Goal: Task Accomplishment & Management: Manage account settings

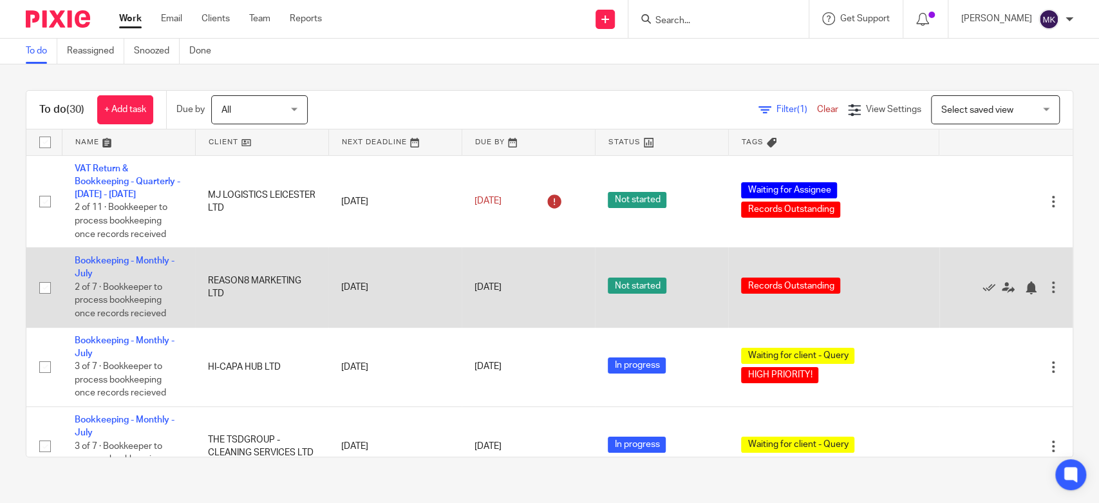
scroll to position [214, 0]
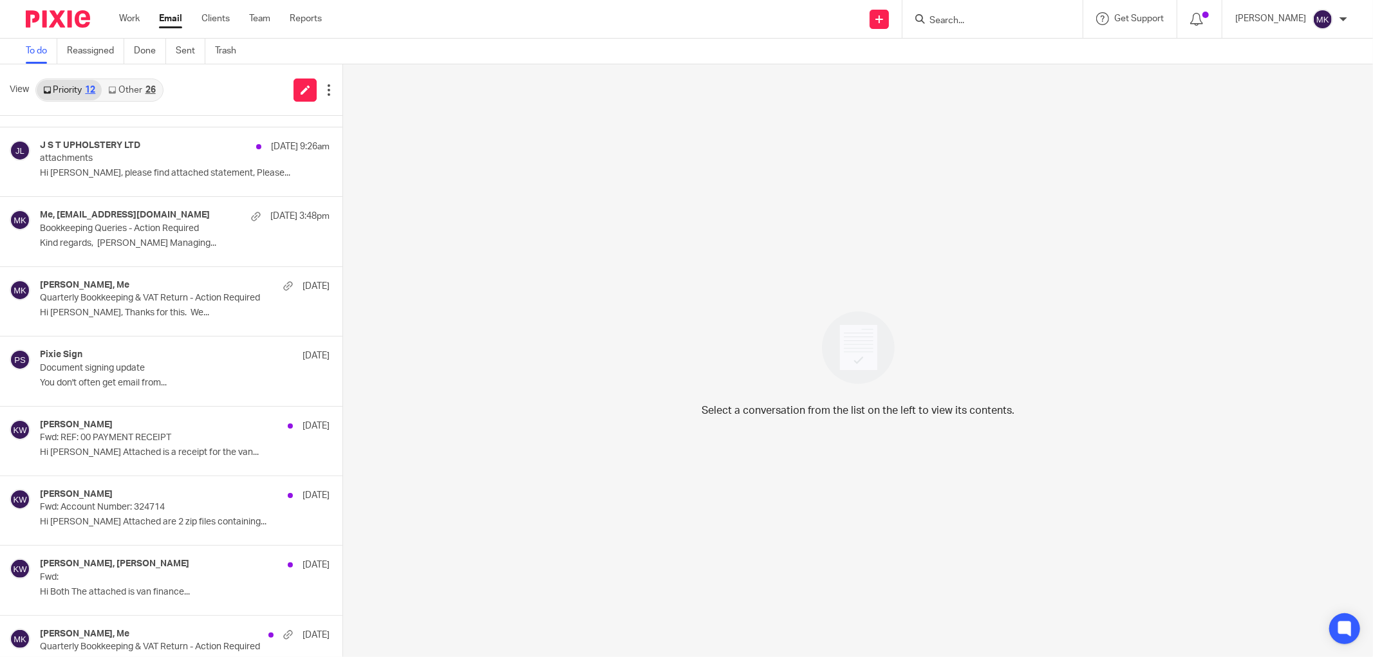
scroll to position [297, 0]
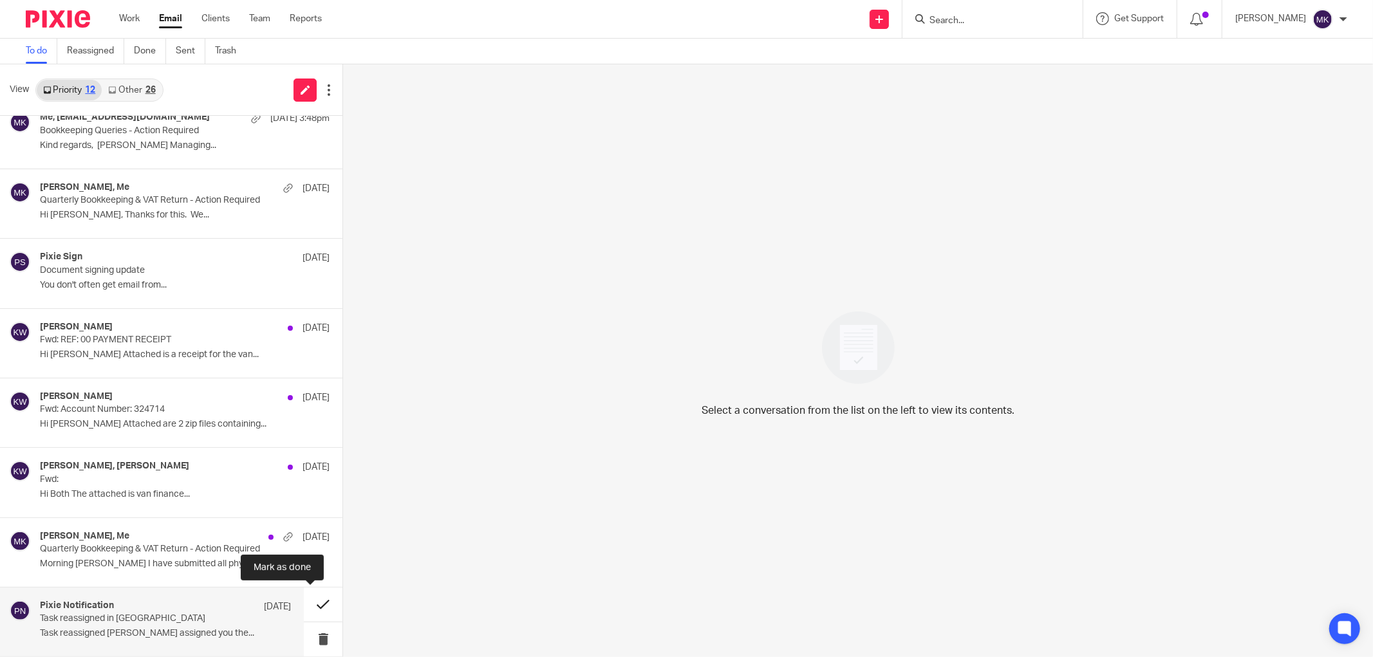
click at [319, 599] on button at bounding box center [323, 605] width 39 height 34
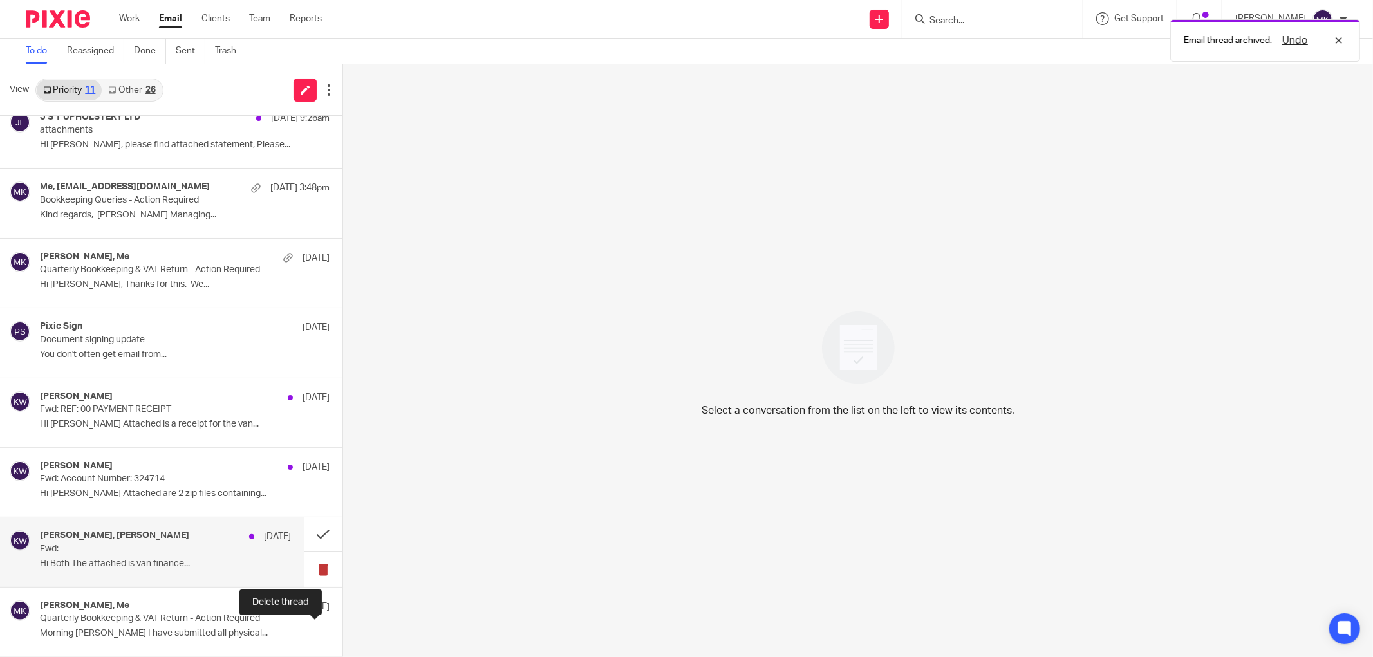
scroll to position [227, 0]
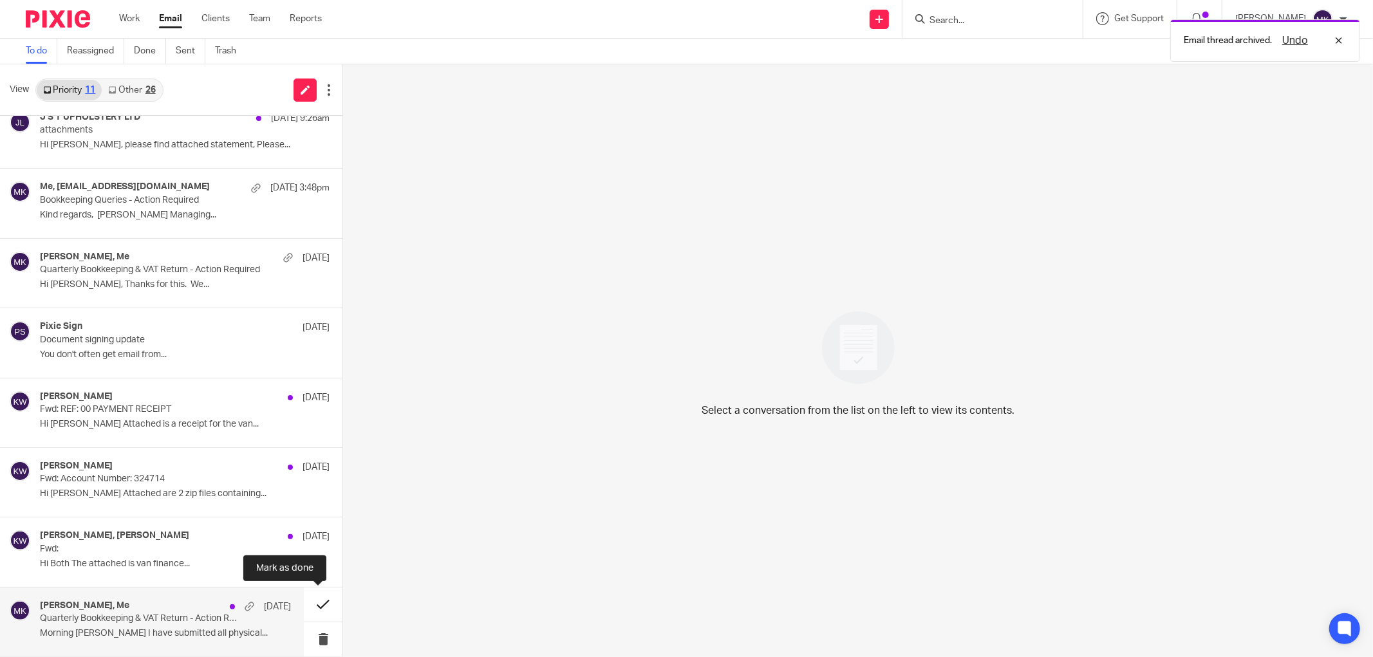
click at [313, 606] on button at bounding box center [323, 605] width 39 height 34
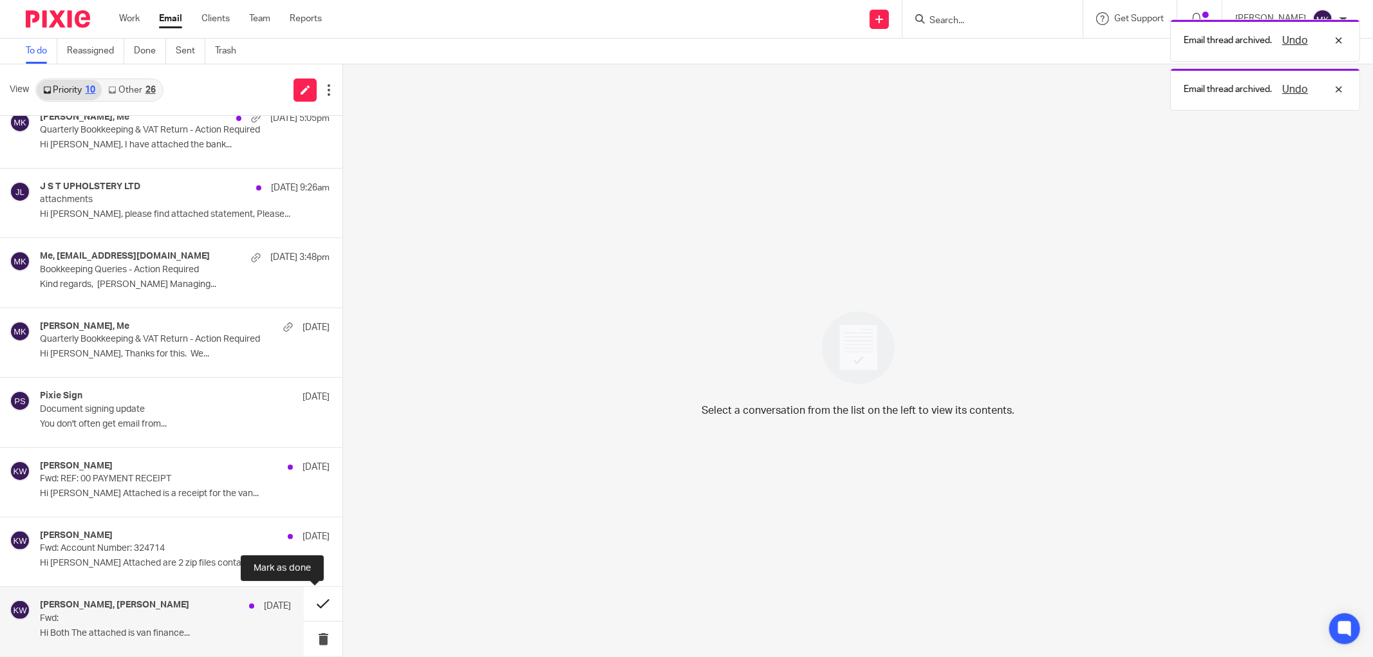
scroll to position [156, 0]
click at [307, 600] on button at bounding box center [323, 604] width 39 height 34
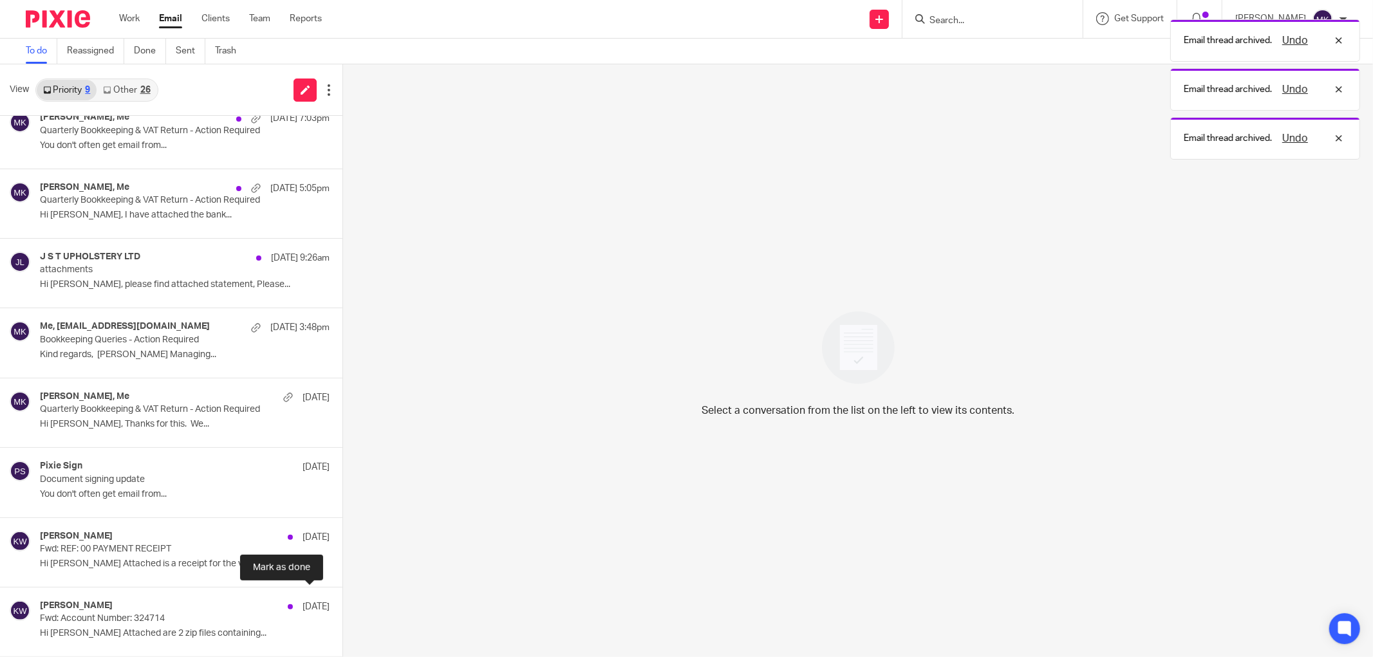
scroll to position [87, 0]
click at [342, 600] on button at bounding box center [347, 605] width 10 height 34
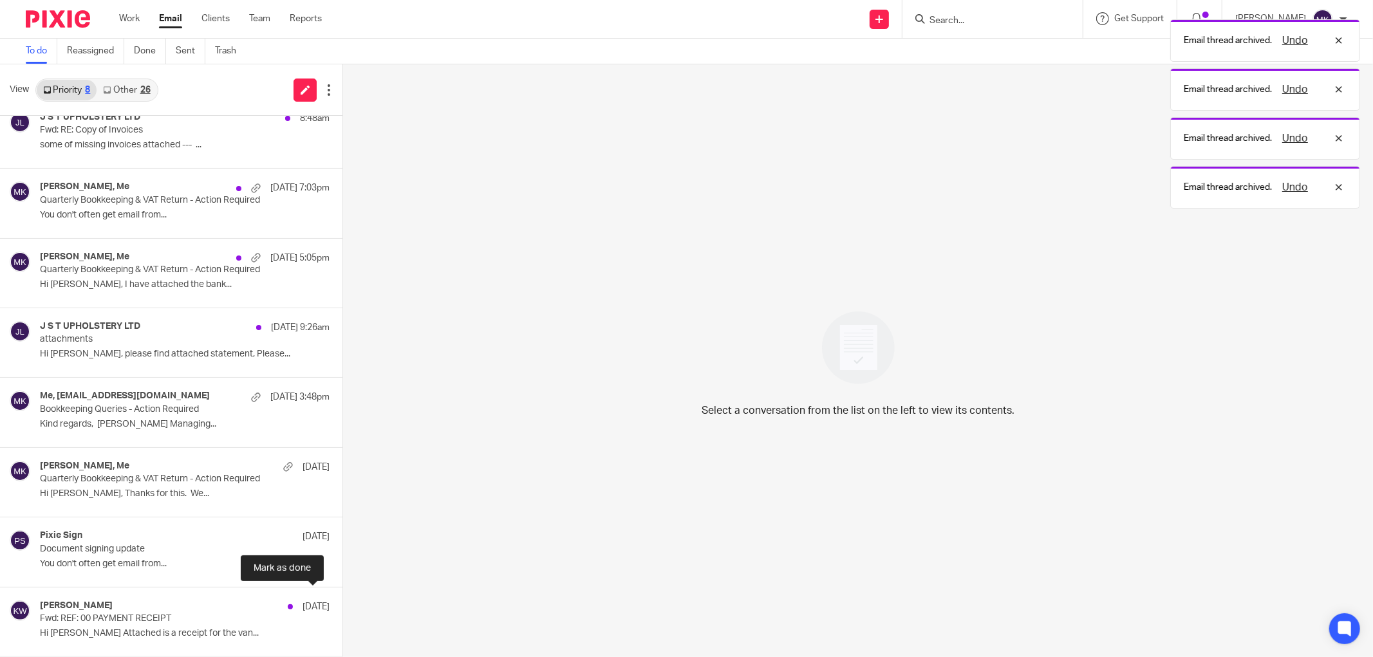
scroll to position [17, 0]
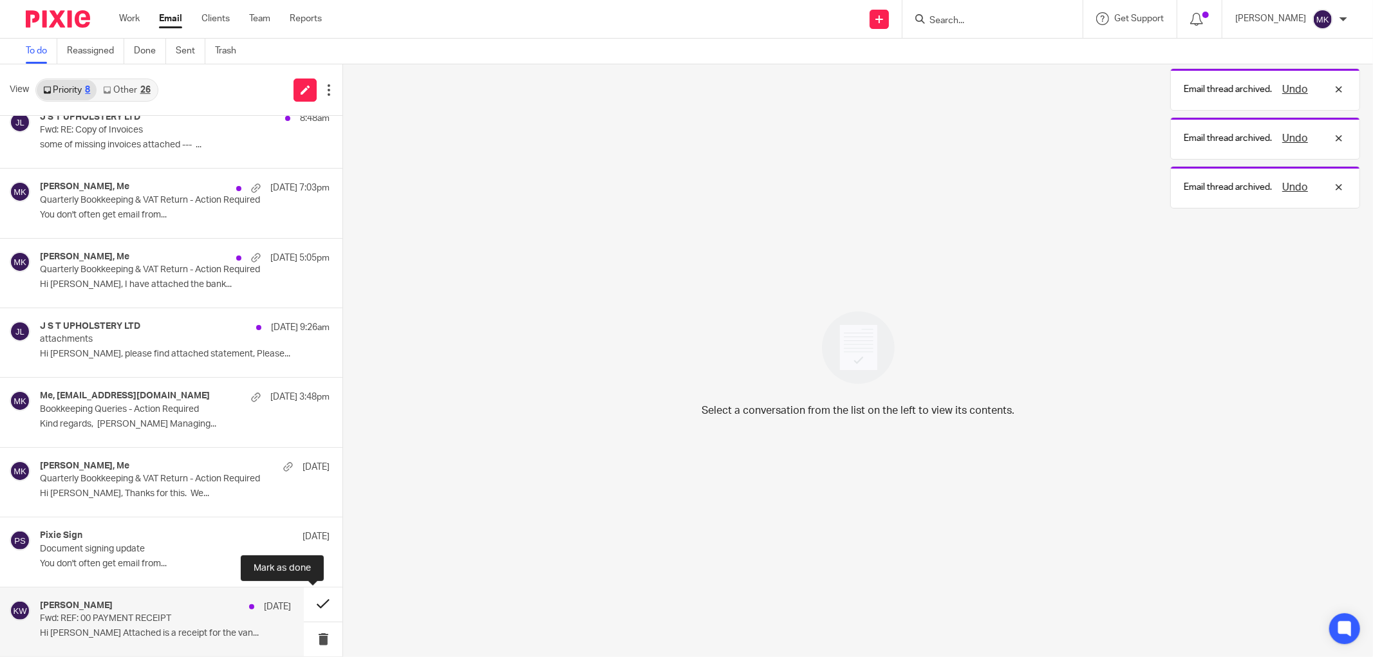
click at [307, 600] on button at bounding box center [323, 605] width 39 height 34
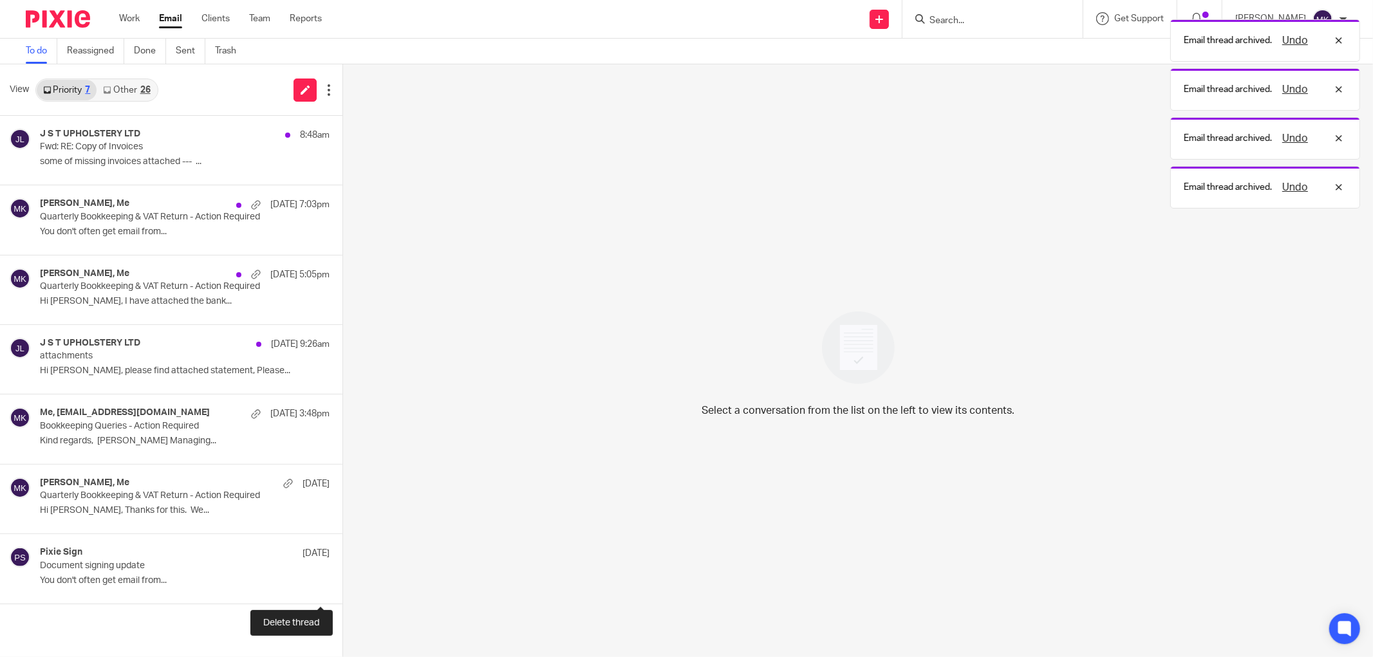
scroll to position [0, 0]
click at [342, 600] on button at bounding box center [347, 586] width 10 height 34
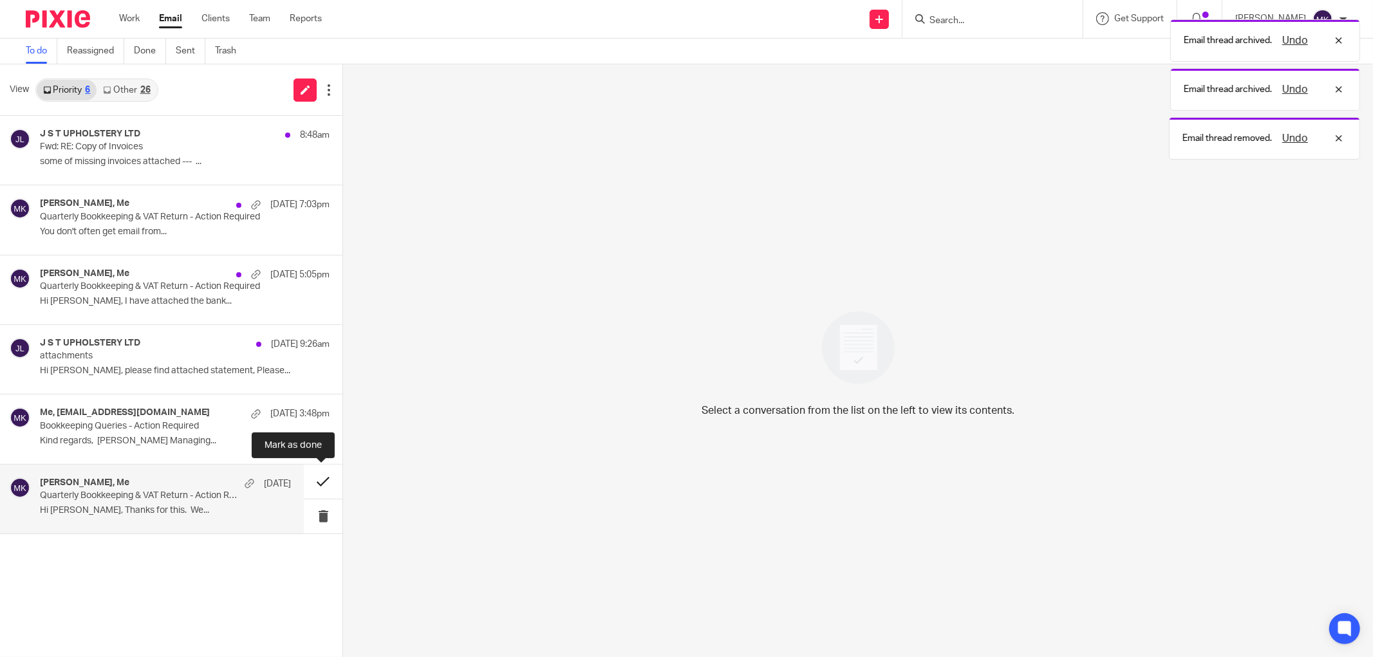
click at [310, 472] on button at bounding box center [323, 482] width 39 height 34
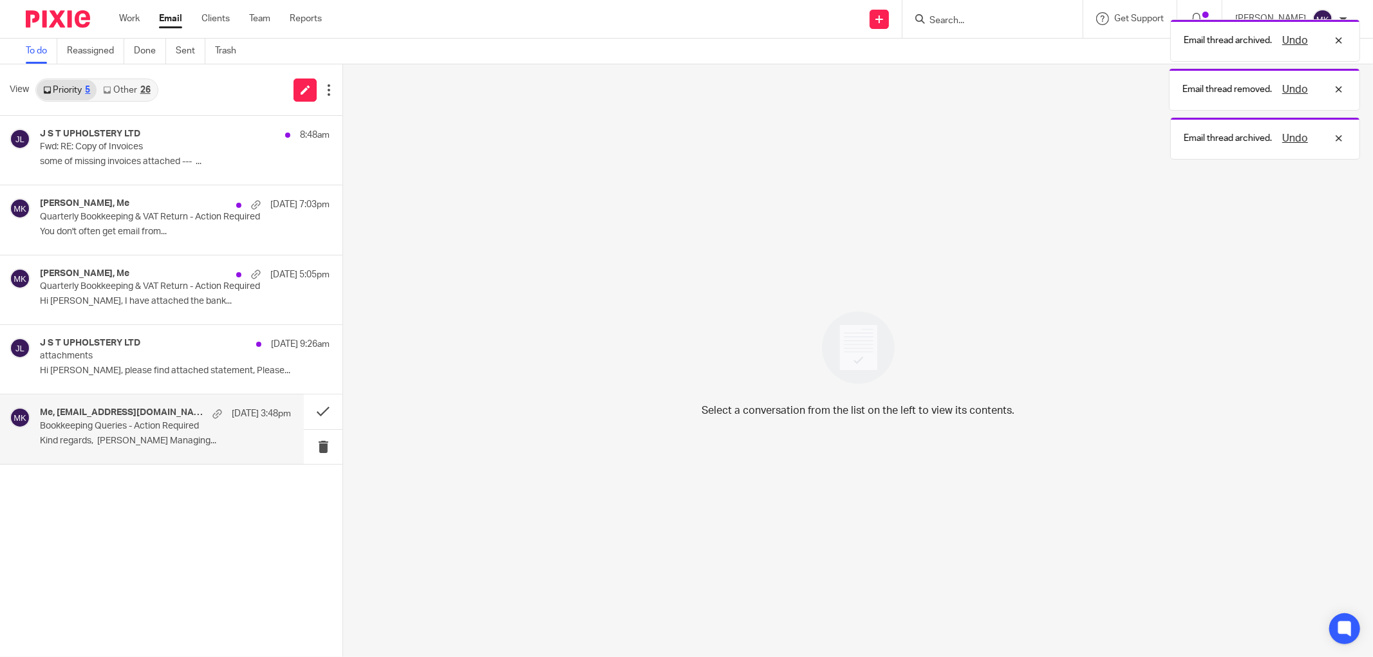
click at [191, 446] on p "Kind regards, Sam Cooper Managing..." at bounding box center [165, 441] width 251 height 11
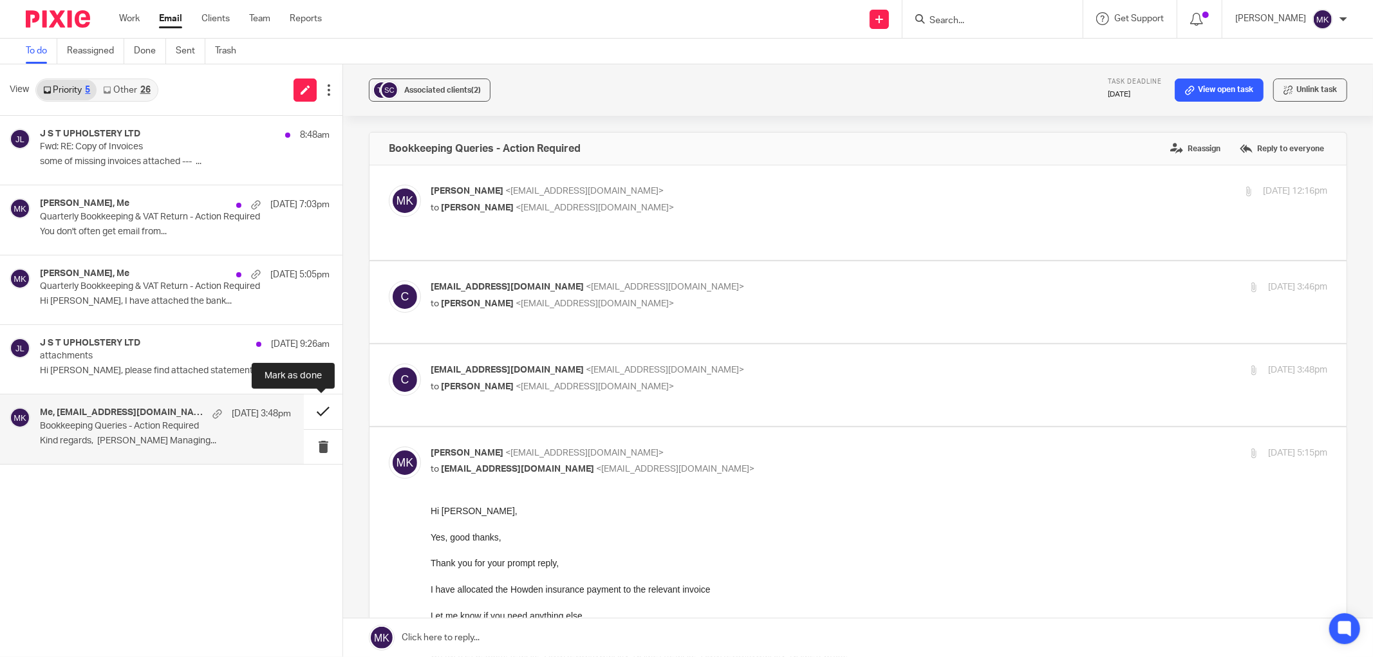
click at [322, 407] on button at bounding box center [323, 412] width 39 height 34
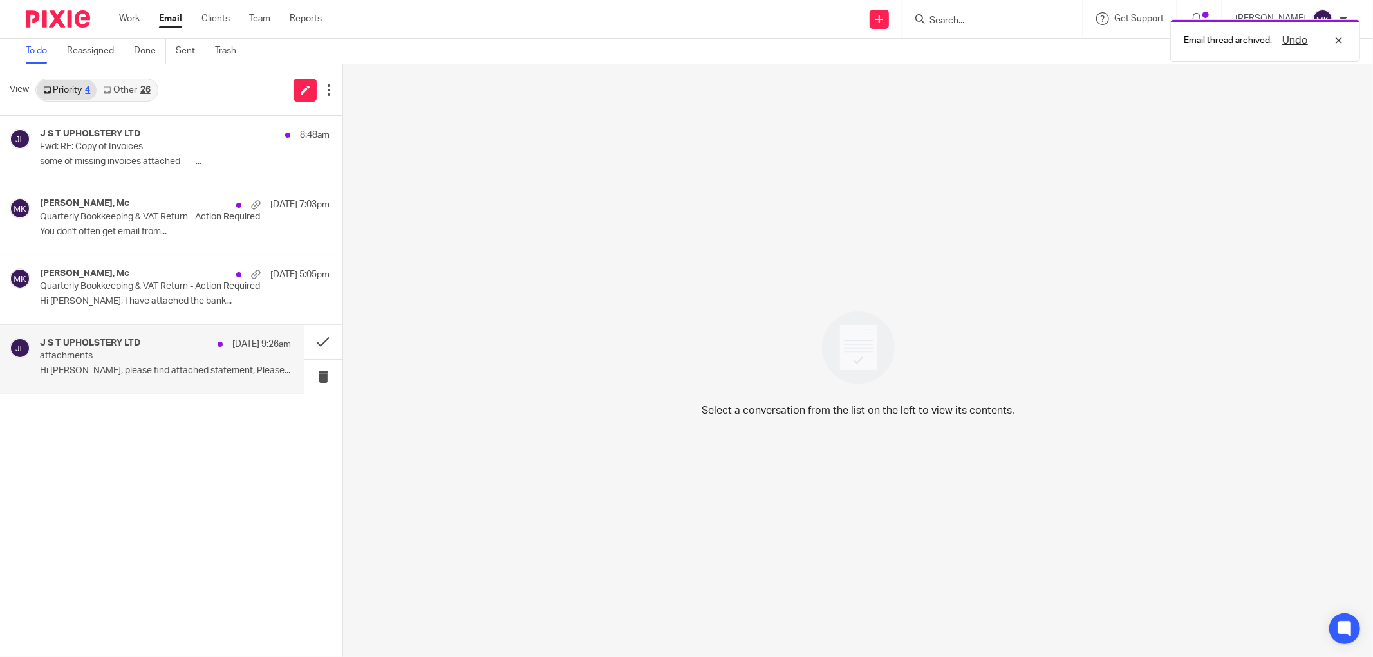
click at [183, 378] on div "J S T UPHOLSTERY LTD 9 Aug 9:26am attachments Hi Moiz, please find attached sta…" at bounding box center [165, 359] width 251 height 43
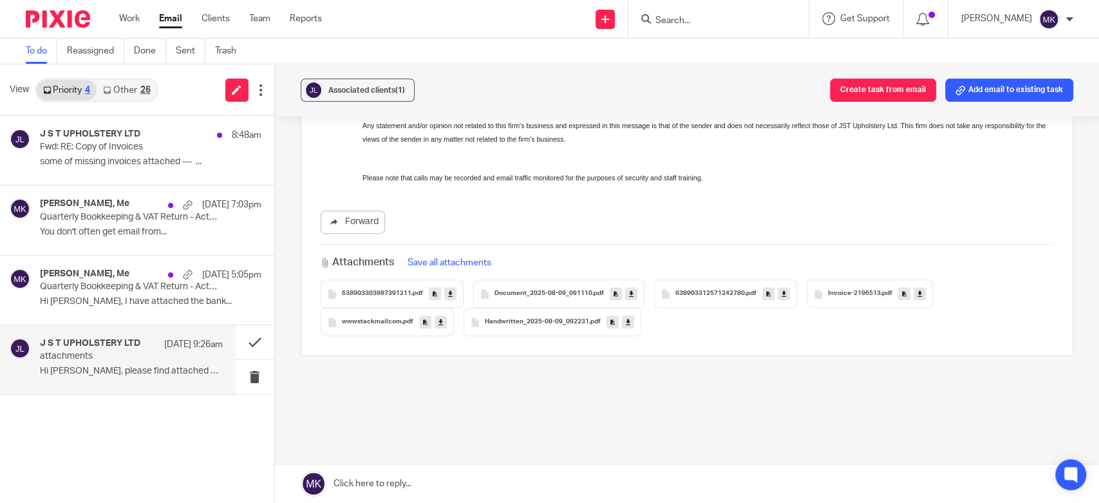
scroll to position [286, 0]
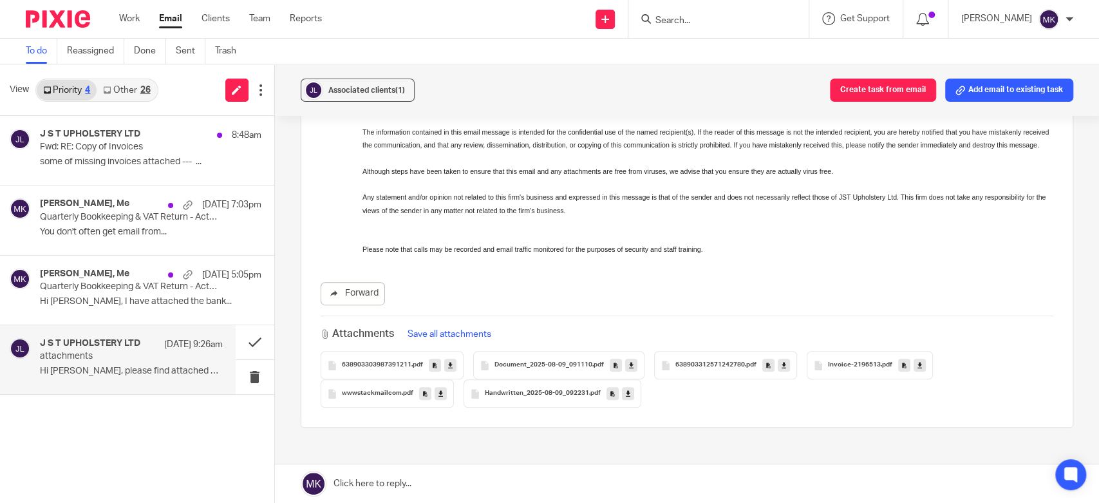
click at [448, 362] on icon at bounding box center [450, 365] width 5 height 10
click at [629, 365] on icon at bounding box center [631, 365] width 5 height 10
click at [654, 70] on div "Associated clients (1) Create task from email Add email to existing task" at bounding box center [687, 89] width 824 height 51
click at [671, 76] on div "Associated clients (1) Create task from email Add email to existing task" at bounding box center [687, 89] width 824 height 51
click at [781, 366] on link at bounding box center [783, 364] width 12 height 13
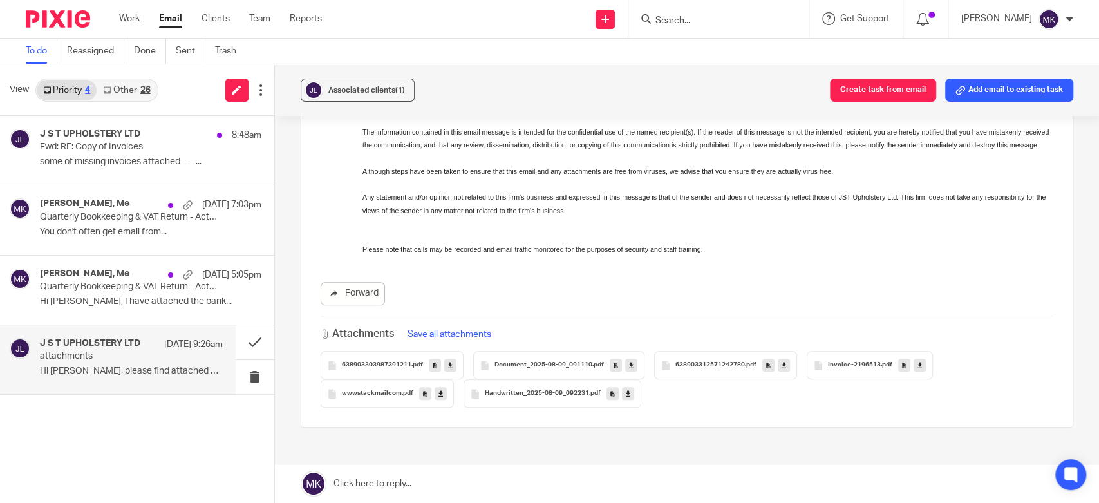
click at [882, 319] on div "Attachments Save all attachments 638903303987391211 .pdf Document_2025-08-09_09…" at bounding box center [687, 361] width 732 height 92
click at [917, 364] on icon at bounding box center [919, 365] width 5 height 10
click at [731, 304] on div "Forward" at bounding box center [687, 293] width 732 height 23
click at [613, 266] on div "Forward Attachments Save all attachments 638903303987391211 .pdf Document_2025-…" at bounding box center [687, 182] width 732 height 451
click at [438, 393] on icon at bounding box center [440, 394] width 5 height 10
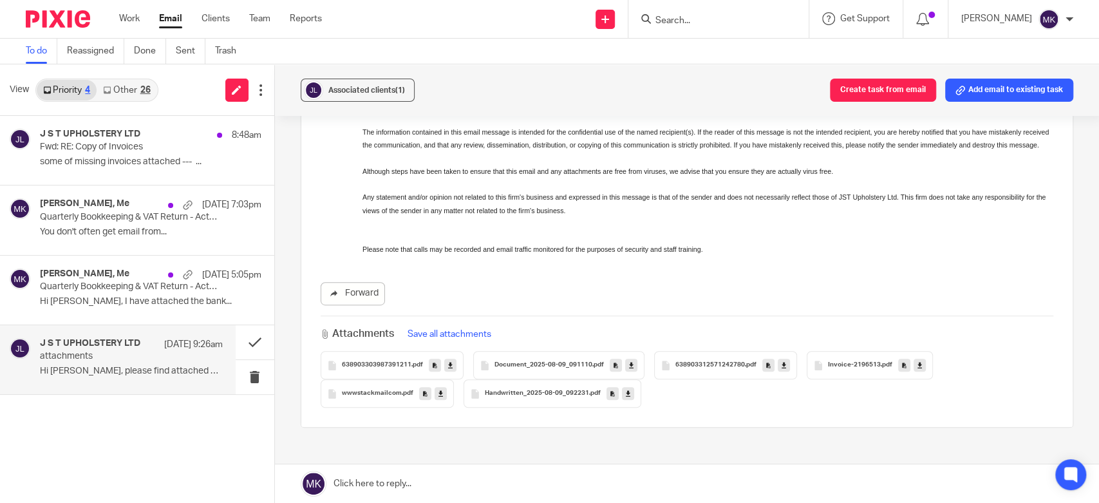
click at [845, 258] on div "Forward Attachments Save all attachments 638903303987391211 .pdf Document_2025-…" at bounding box center [687, 182] width 732 height 451
click at [626, 390] on link at bounding box center [628, 393] width 12 height 13
click at [597, 290] on div "Forward" at bounding box center [687, 293] width 732 height 23
click at [587, 320] on div "Attachments Save all attachments 638903303987391211 .pdf Document_2025-08-09_09…" at bounding box center [687, 361] width 732 height 92
click at [59, 149] on p "Fwd: RE: Copy of Invoices" at bounding box center [113, 147] width 146 height 11
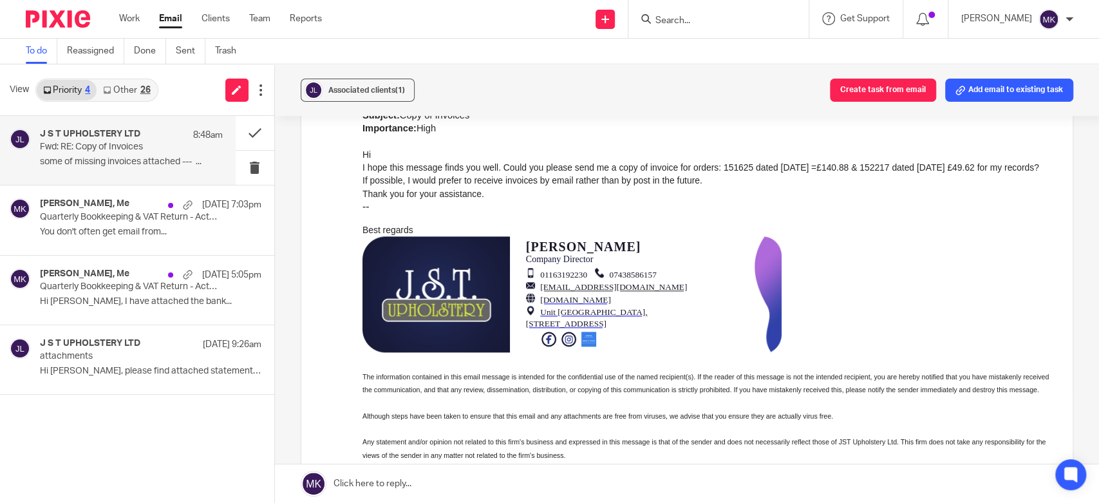
scroll to position [1238, 0]
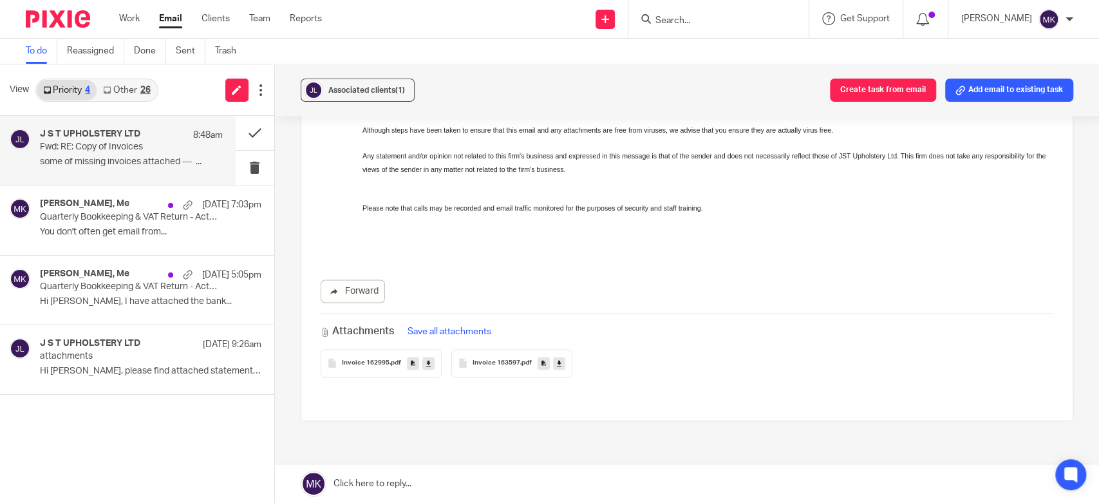
click at [426, 366] on icon at bounding box center [428, 363] width 5 height 10
click at [557, 364] on icon at bounding box center [559, 363] width 5 height 10
click at [1059, 136] on div "Associated clients (1) Create task from email Add email to existing task Fwd: R…" at bounding box center [687, 283] width 824 height 438
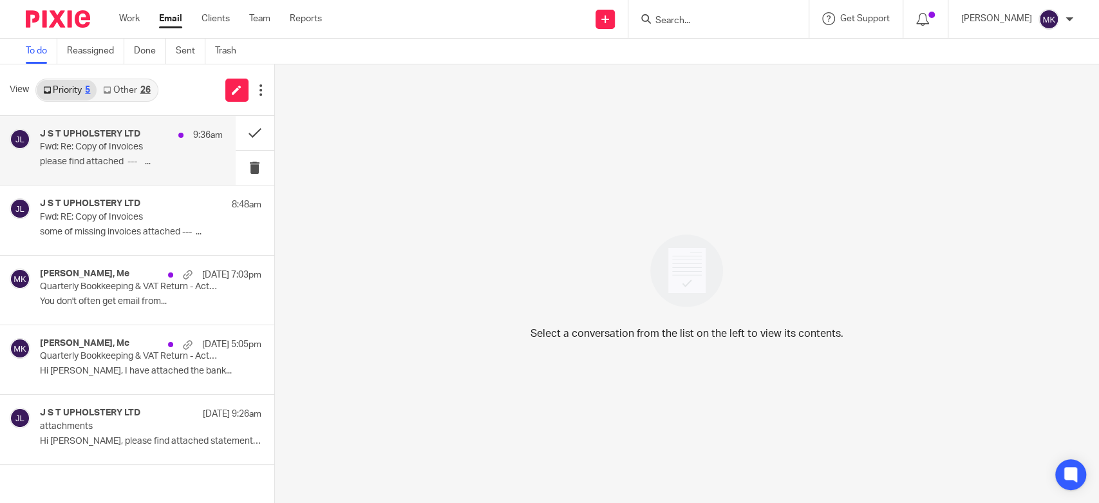
click at [159, 163] on p "please find attached --- ..." at bounding box center [131, 161] width 183 height 11
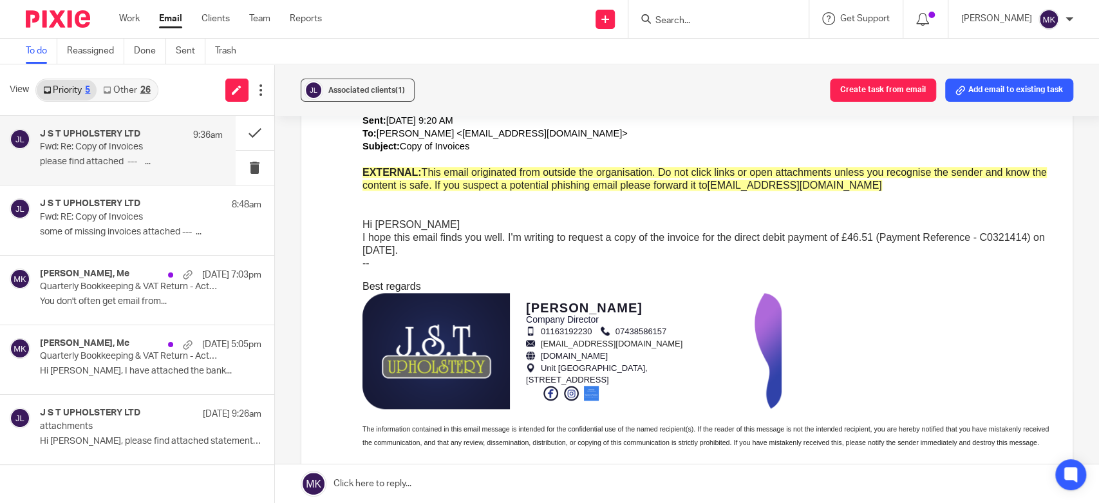
scroll to position [1144, 0]
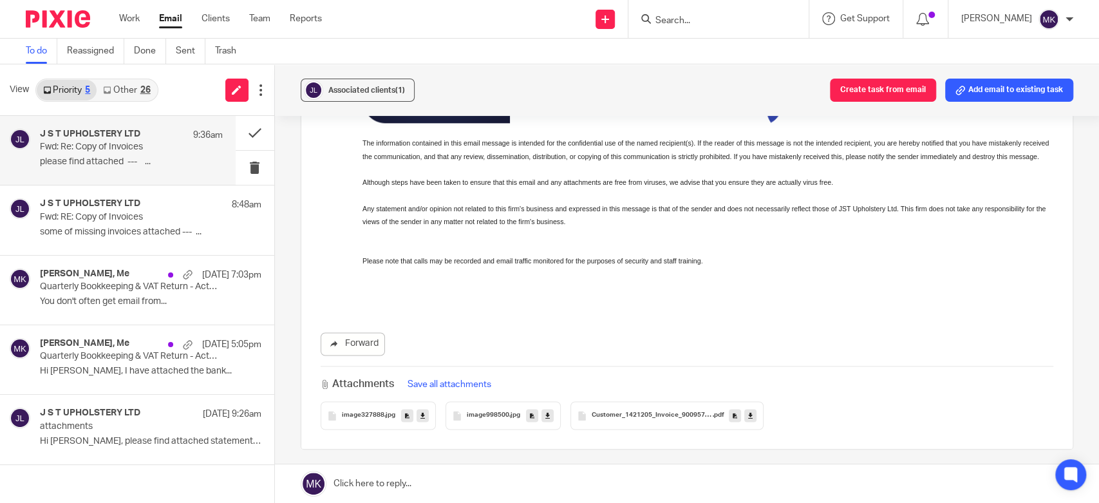
click at [420, 413] on icon at bounding box center [422, 416] width 5 height 10
click at [545, 414] on icon at bounding box center [547, 416] width 5 height 10
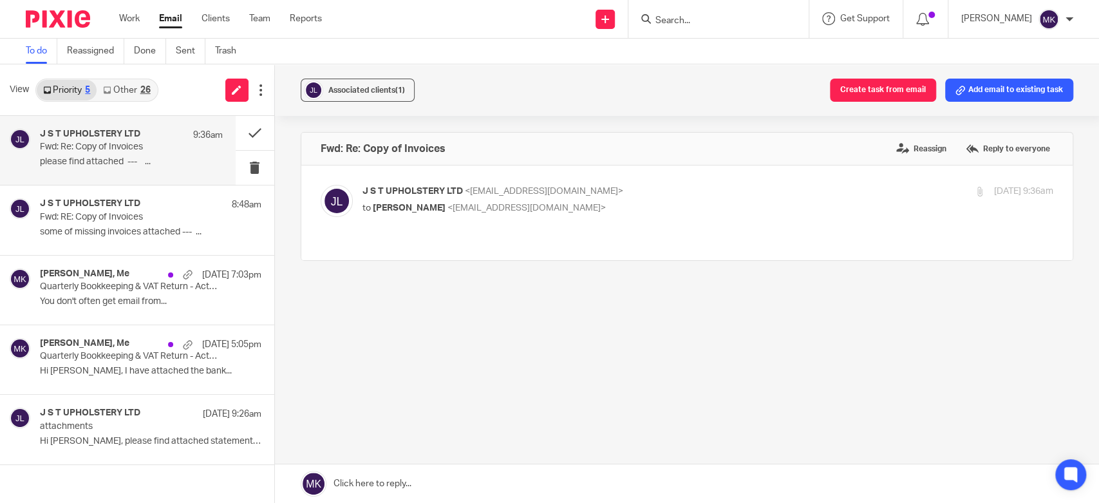
scroll to position [0, 0]
click at [682, 205] on p "to Moiz Khatri <moizkhatri@taxassist.co.uk>" at bounding box center [592, 208] width 461 height 14
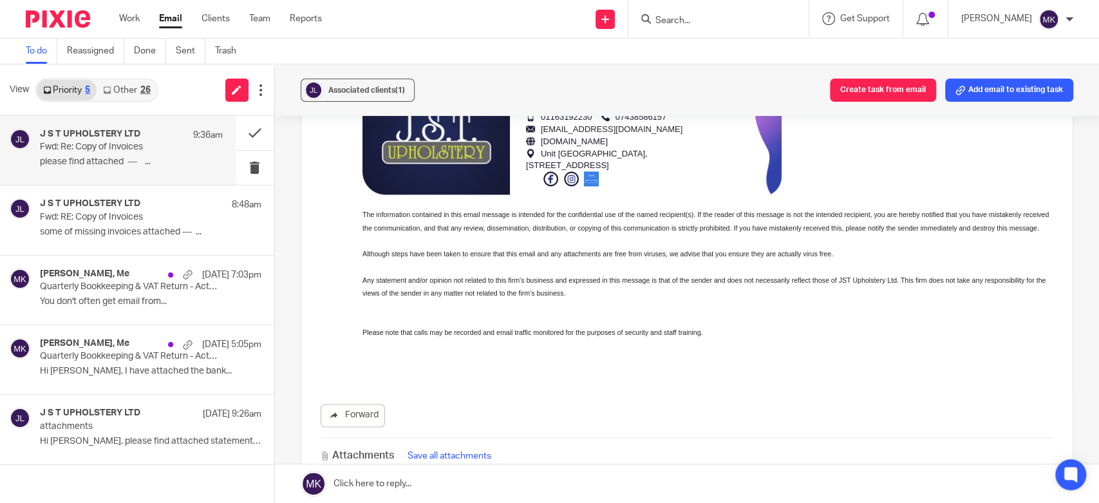
scroll to position [1256, 0]
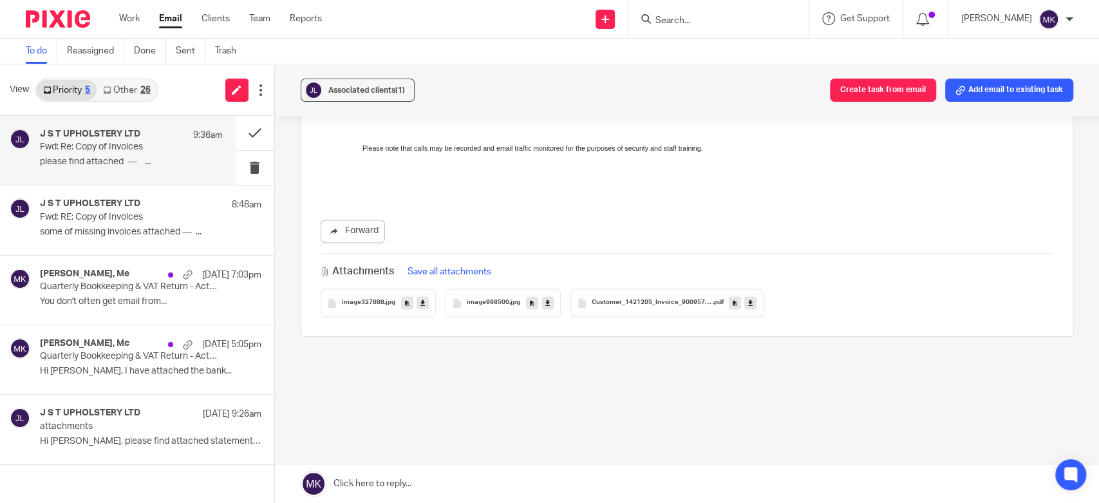
click at [748, 302] on icon at bounding box center [750, 303] width 5 height 10
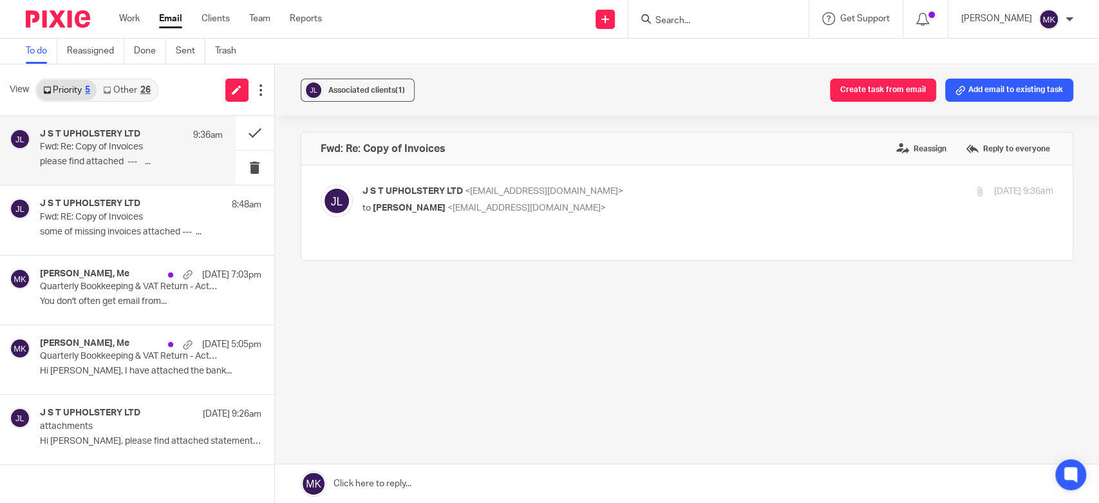
scroll to position [0, 0]
click at [435, 216] on div "J S T UPHOLSTERY LTD <info@jstupholstery.com> to Moiz Khatri <moizkhatri@taxass…" at bounding box center [707, 201] width 691 height 32
checkbox input "true"
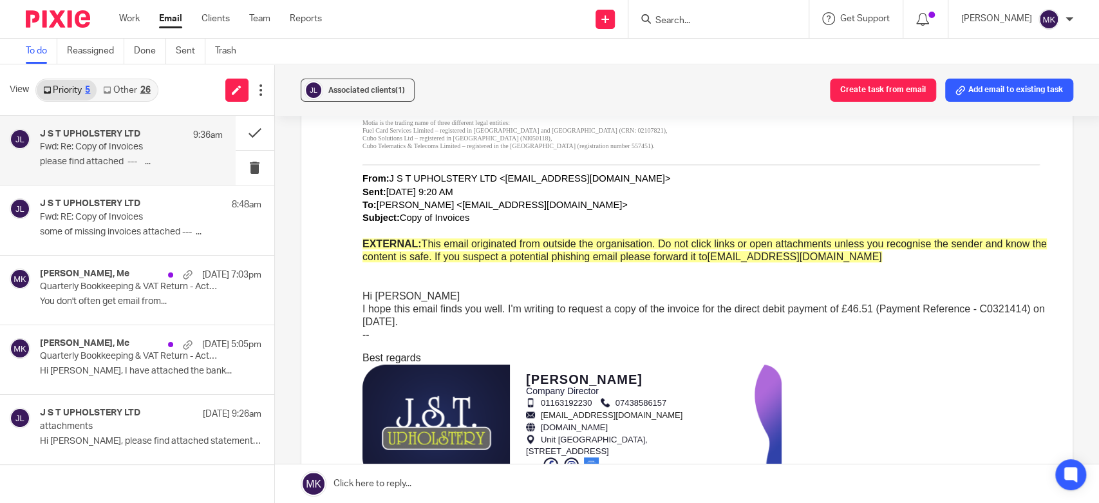
scroll to position [1256, 0]
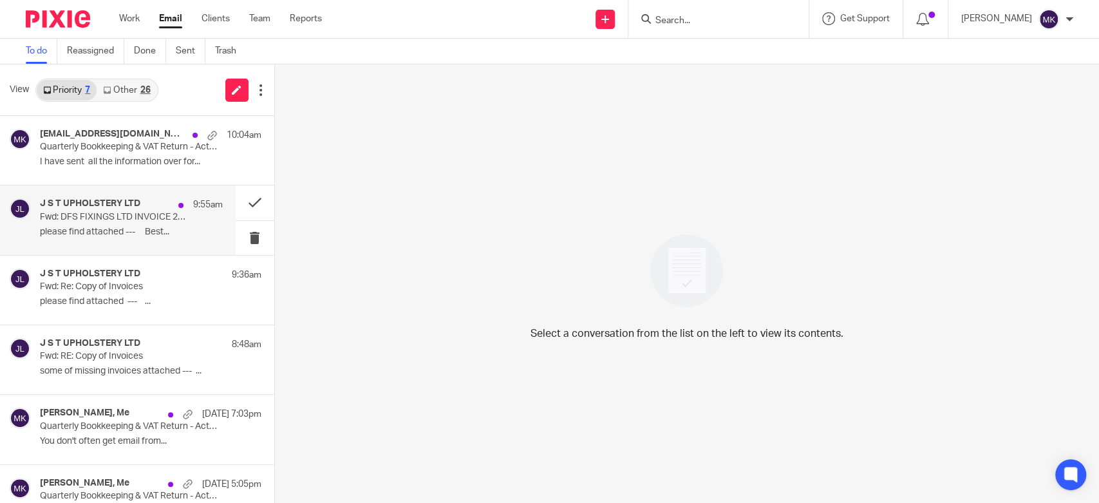
click at [108, 230] on p "please find attached --- Best..." at bounding box center [131, 232] width 183 height 11
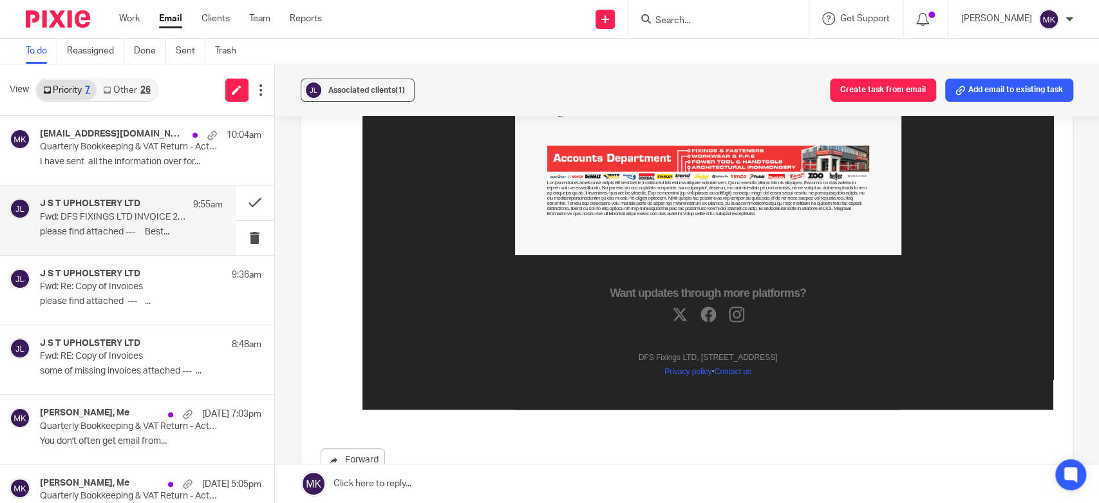
scroll to position [1027, 0]
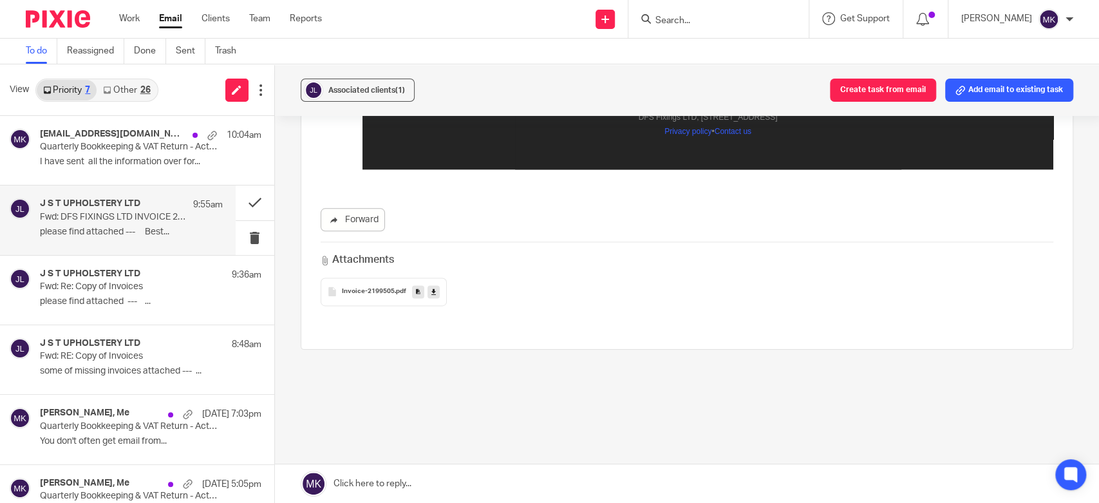
click at [431, 288] on icon at bounding box center [433, 291] width 5 height 10
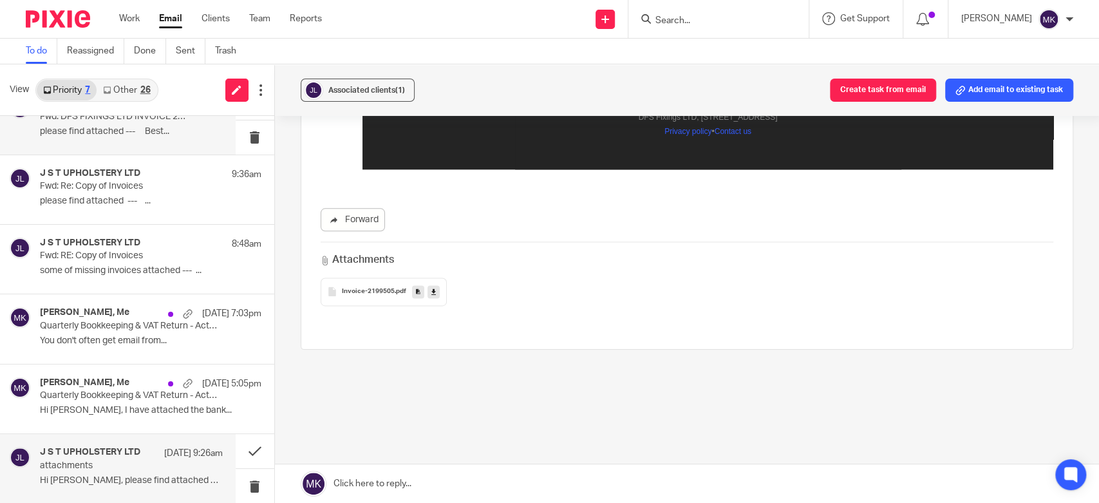
click at [146, 461] on p "attachments" at bounding box center [113, 465] width 146 height 11
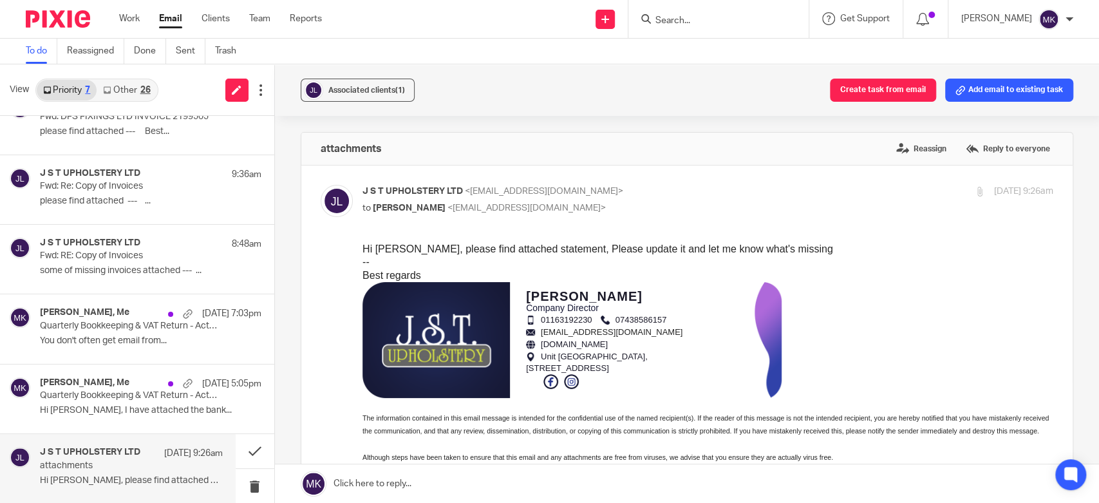
scroll to position [0, 0]
click at [416, 474] on link at bounding box center [687, 483] width 824 height 39
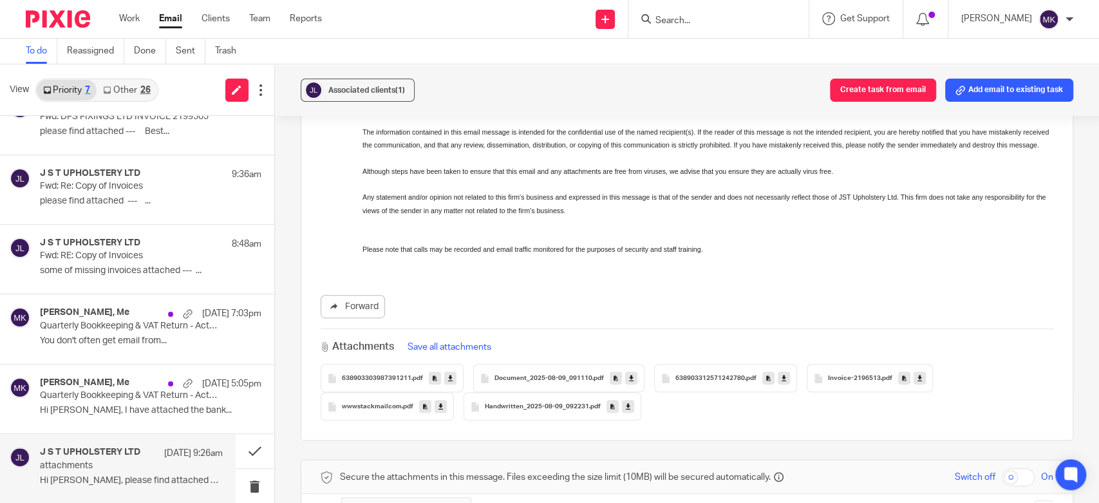
scroll to position [500, 0]
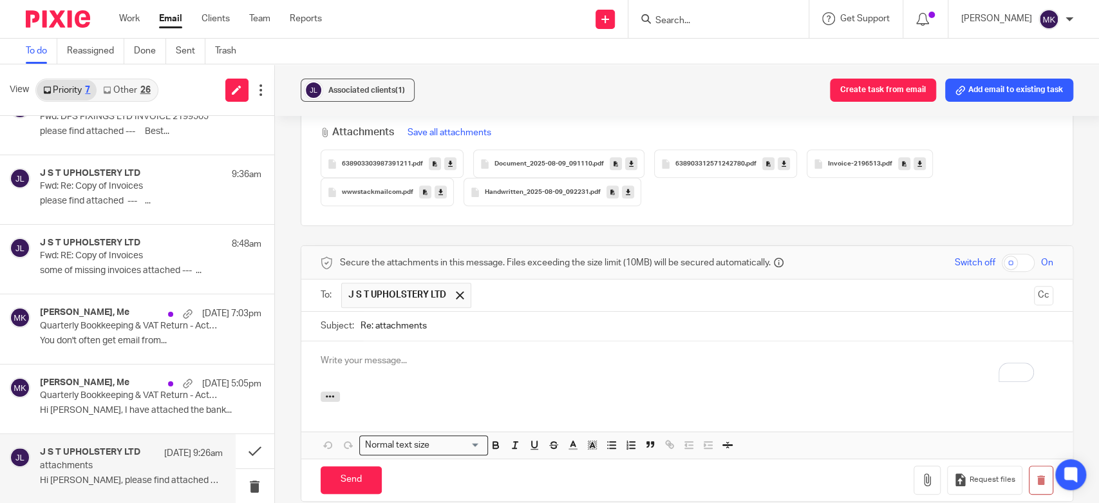
click at [583, 359] on p "To enrich screen reader interactions, please activate Accessibility in Grammarl…" at bounding box center [687, 360] width 732 height 13
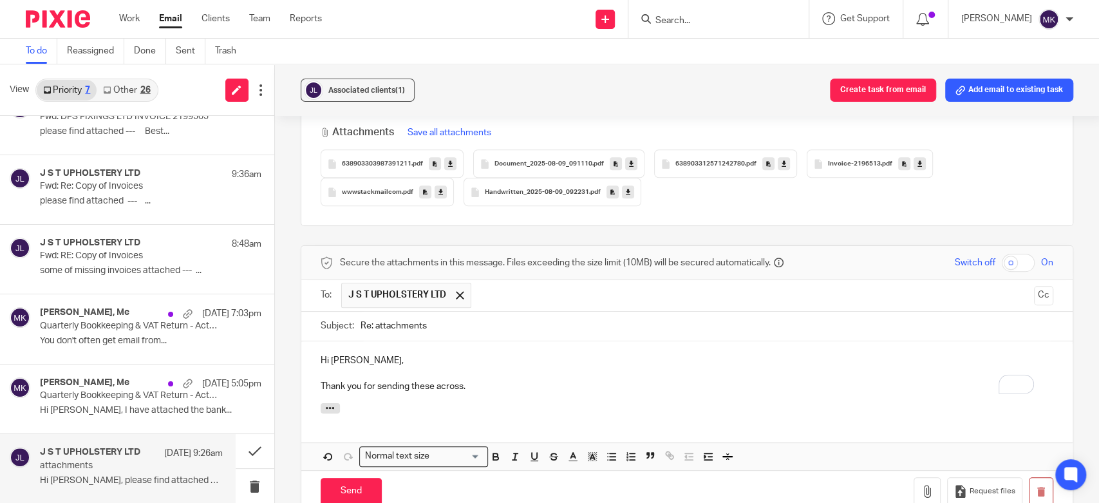
scroll to position [572, 0]
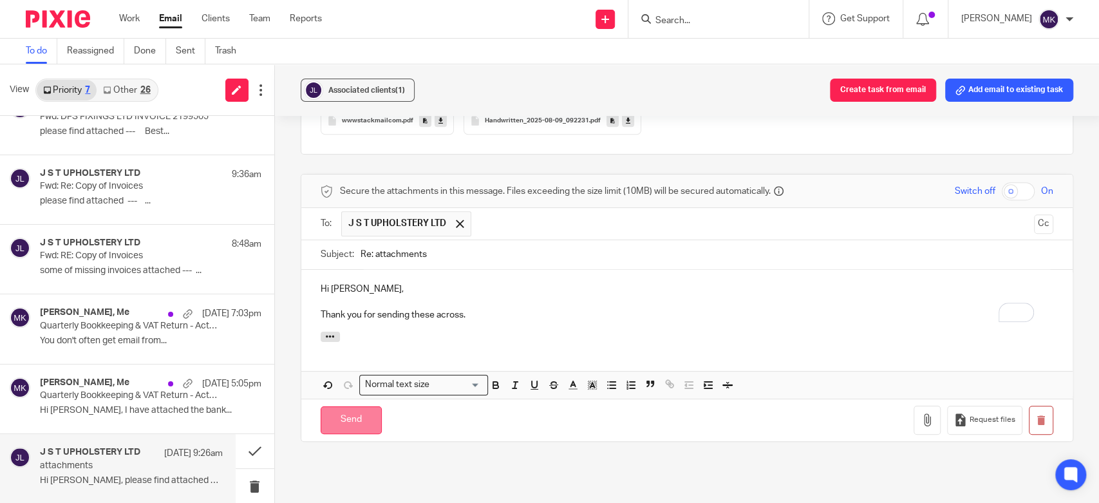
click at [359, 421] on input "Send" at bounding box center [351, 420] width 61 height 28
click at [236, 451] on button at bounding box center [255, 451] width 39 height 34
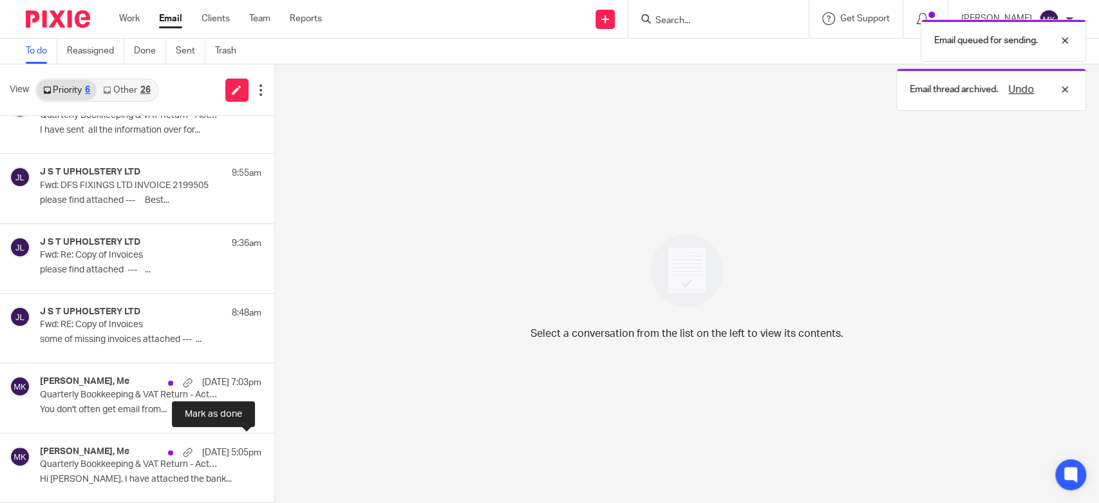
scroll to position [31, 0]
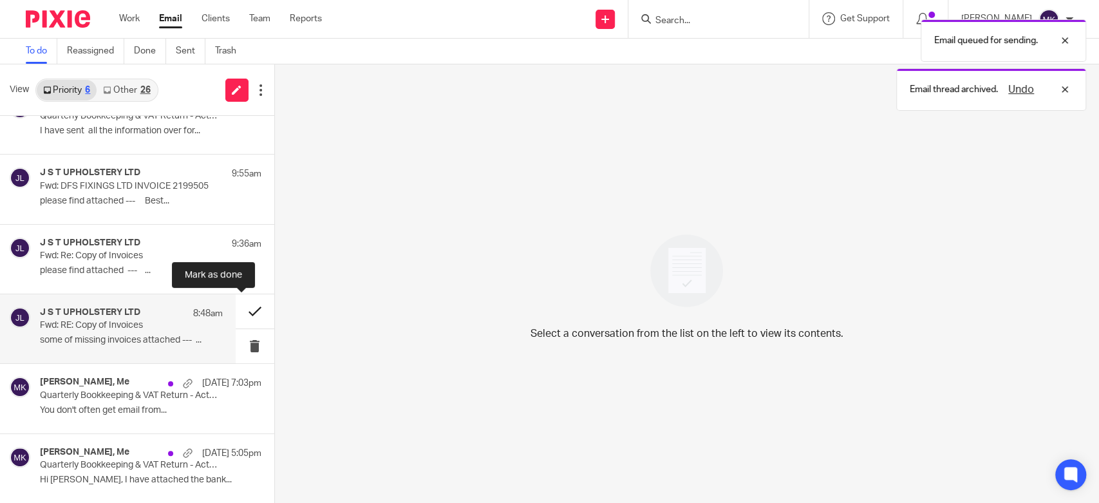
click at [247, 310] on button at bounding box center [255, 311] width 39 height 34
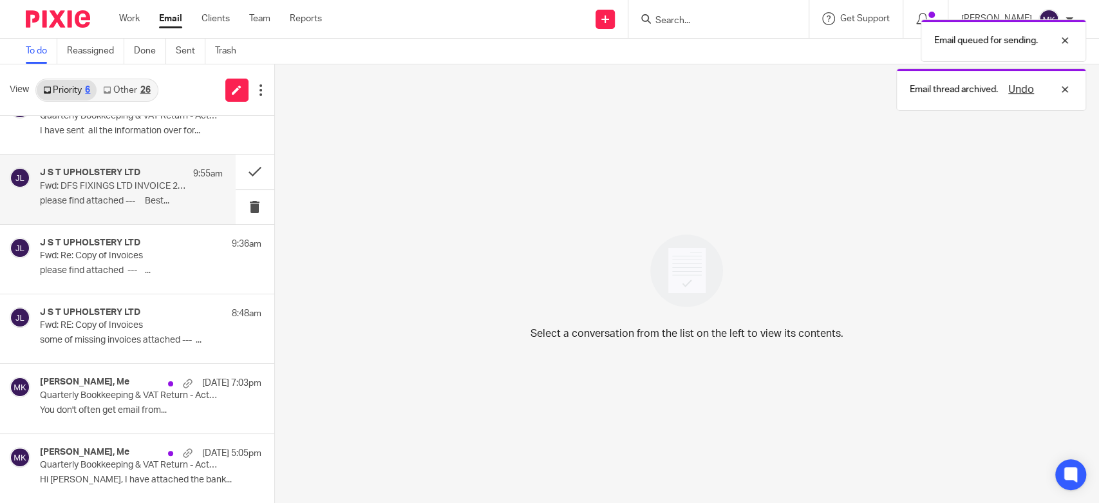
scroll to position [0, 0]
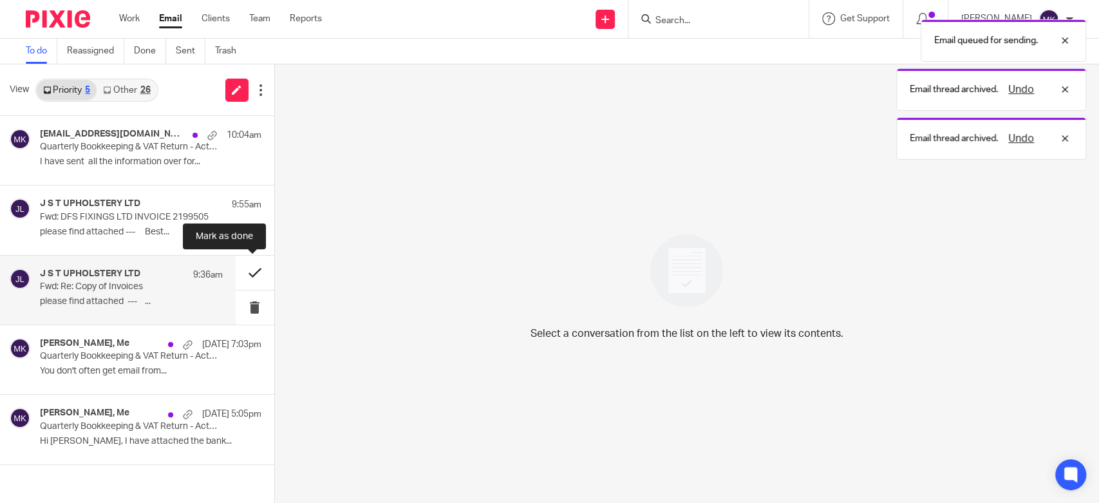
click at [252, 266] on button at bounding box center [255, 273] width 39 height 34
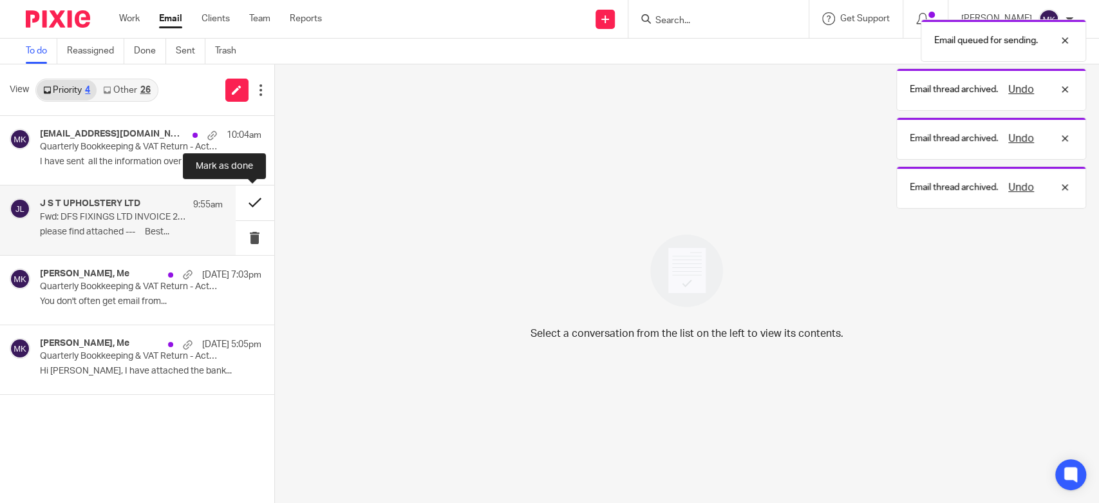
click at [252, 201] on button at bounding box center [255, 202] width 39 height 34
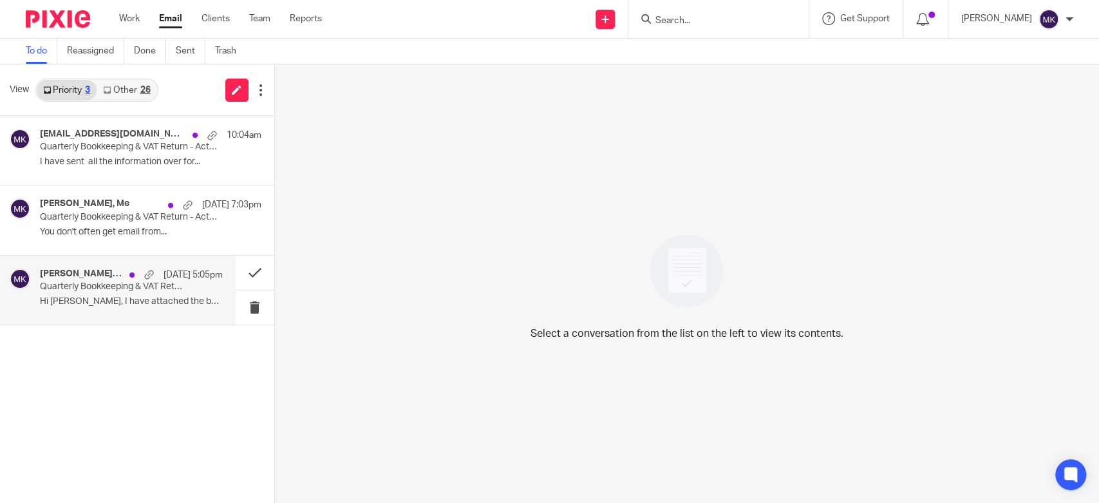
click at [46, 317] on div "Mohsin Chaudhry, Me 9 Aug 5:05pm Quarterly Bookkeeping & VAT Return - Action Re…" at bounding box center [118, 290] width 236 height 69
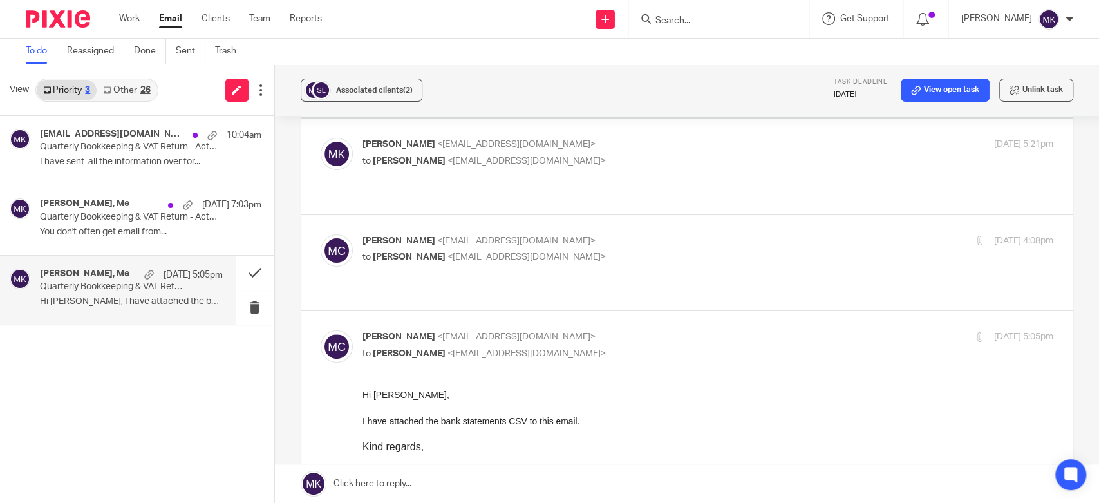
scroll to position [71, 0]
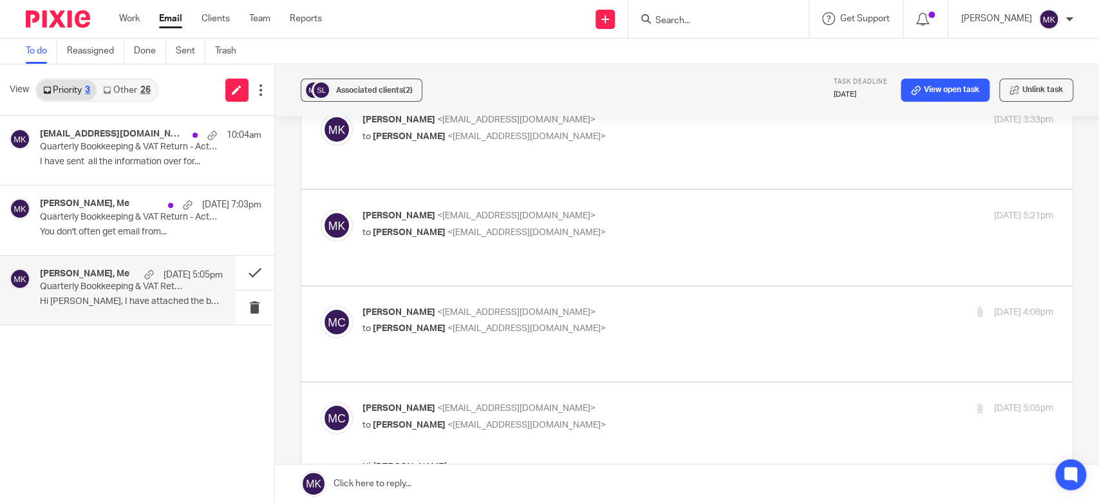
click at [700, 306] on p "Mohsin Chaudhry <mjlogisticsleicester@yahoo.com>" at bounding box center [592, 313] width 461 height 14
checkbox input "true"
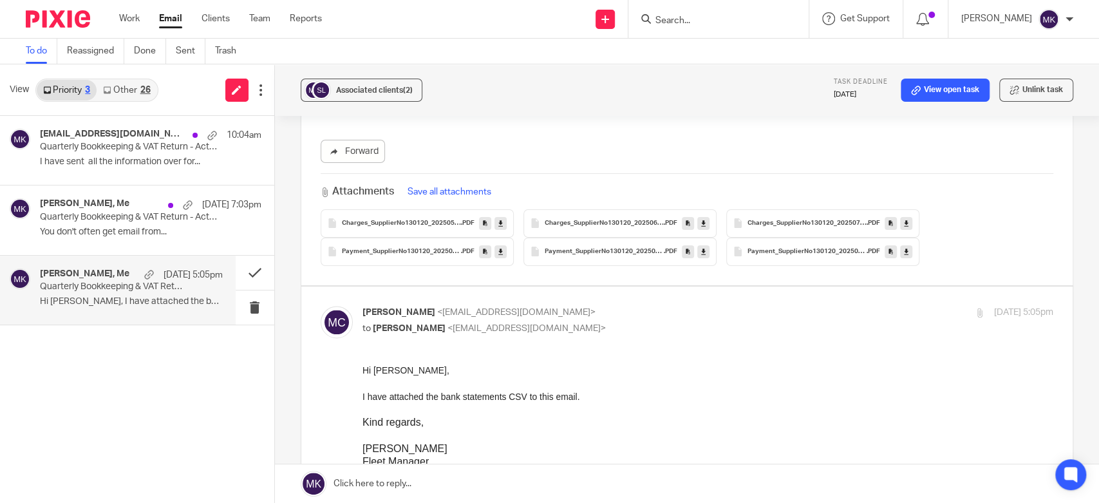
scroll to position [1287, 0]
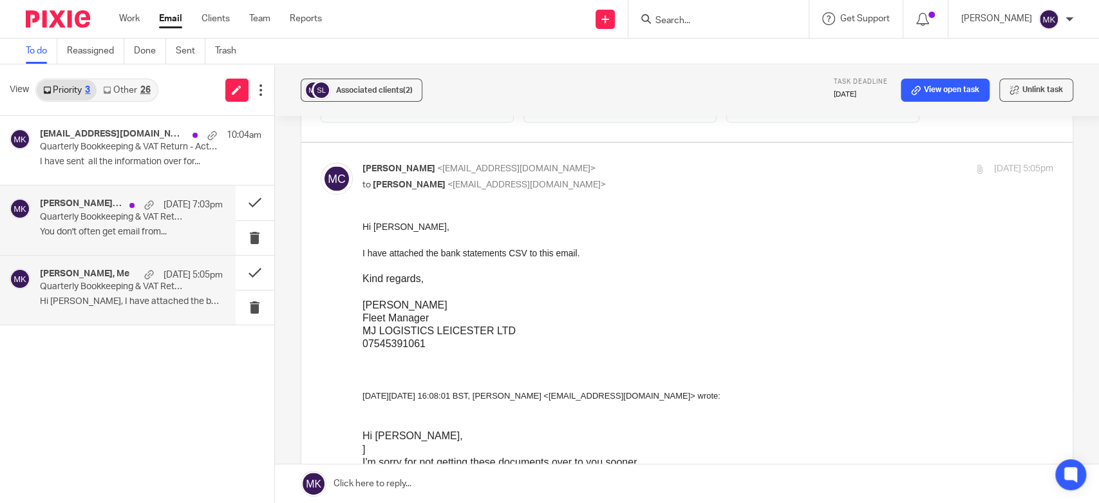
click at [167, 236] on p "You don't often get email from..." at bounding box center [131, 232] width 183 height 11
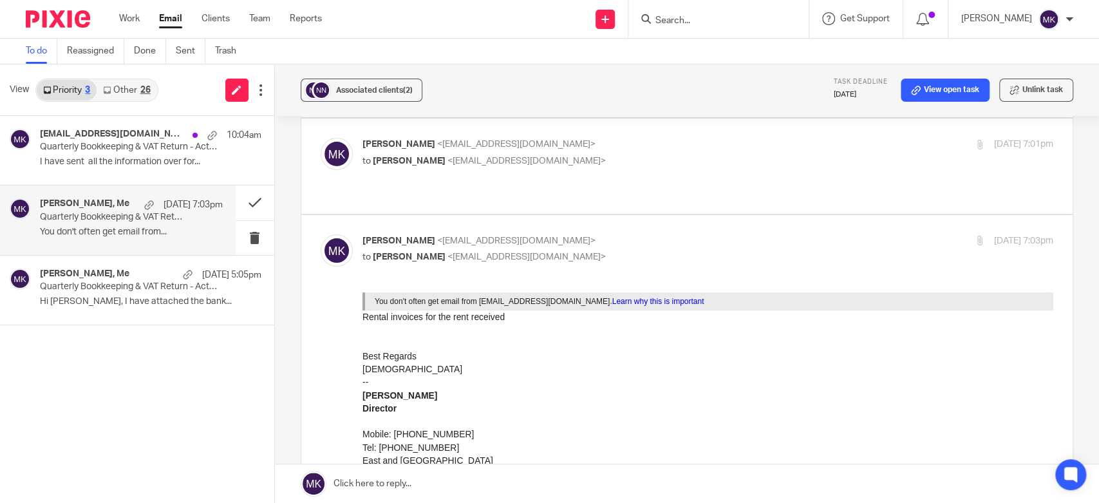
scroll to position [0, 0]
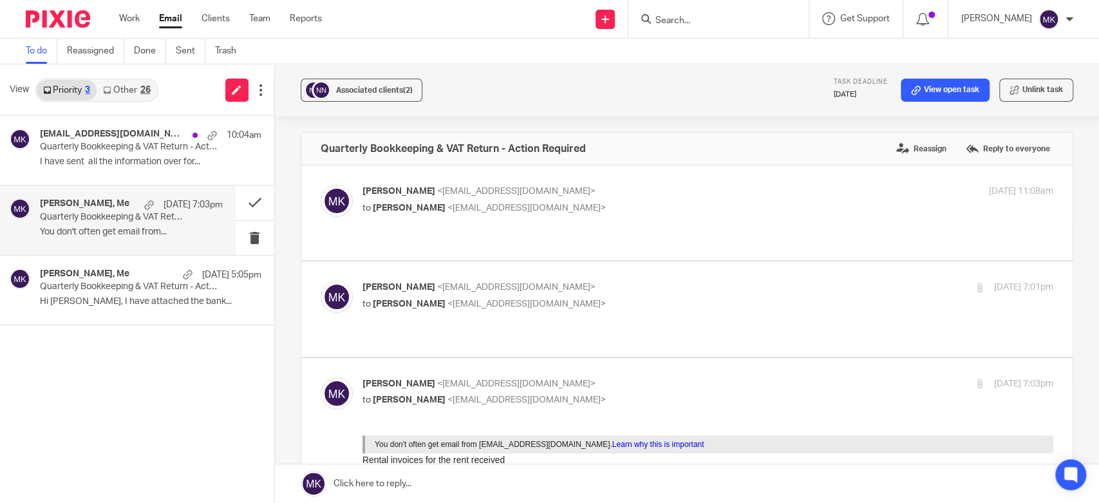
click at [584, 263] on label at bounding box center [686, 308] width 771 height 95
click at [321, 280] on input "checkbox" at bounding box center [320, 280] width 1 height 1
checkbox input "true"
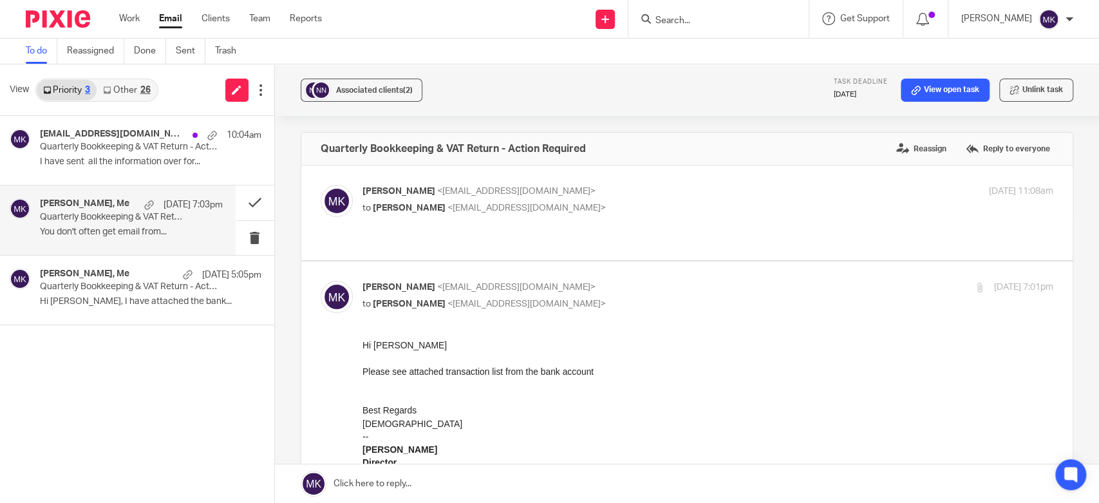
click at [621, 180] on label at bounding box center [686, 212] width 771 height 95
click at [321, 184] on input "checkbox" at bounding box center [320, 184] width 1 height 1
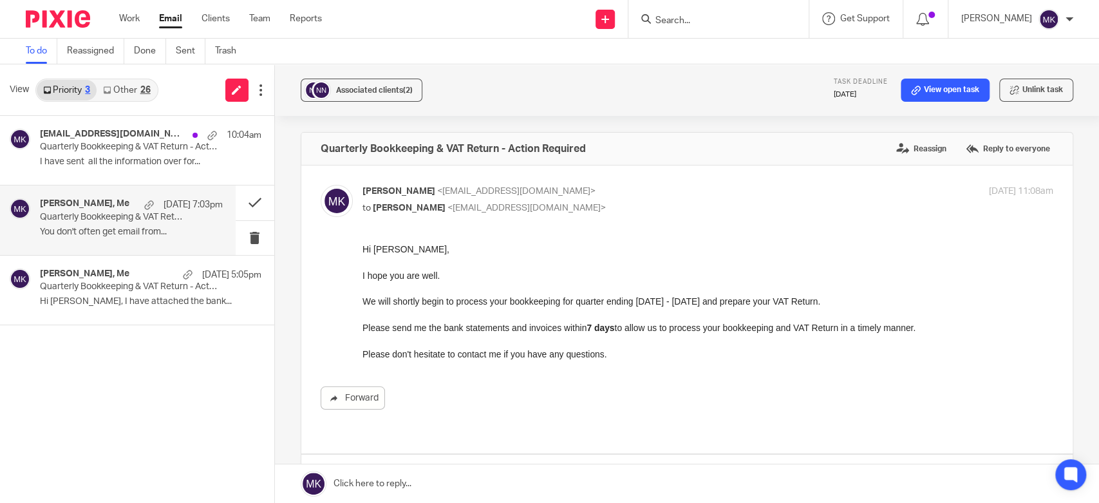
click at [621, 180] on label at bounding box center [686, 309] width 771 height 288
click at [321, 184] on input "checkbox" at bounding box center [320, 184] width 1 height 1
checkbox input "false"
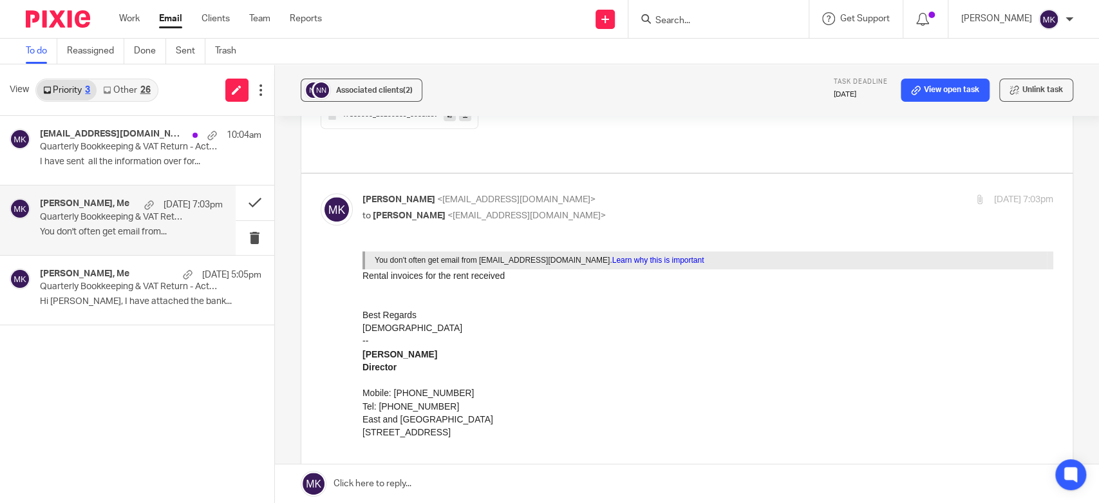
scroll to position [786, 0]
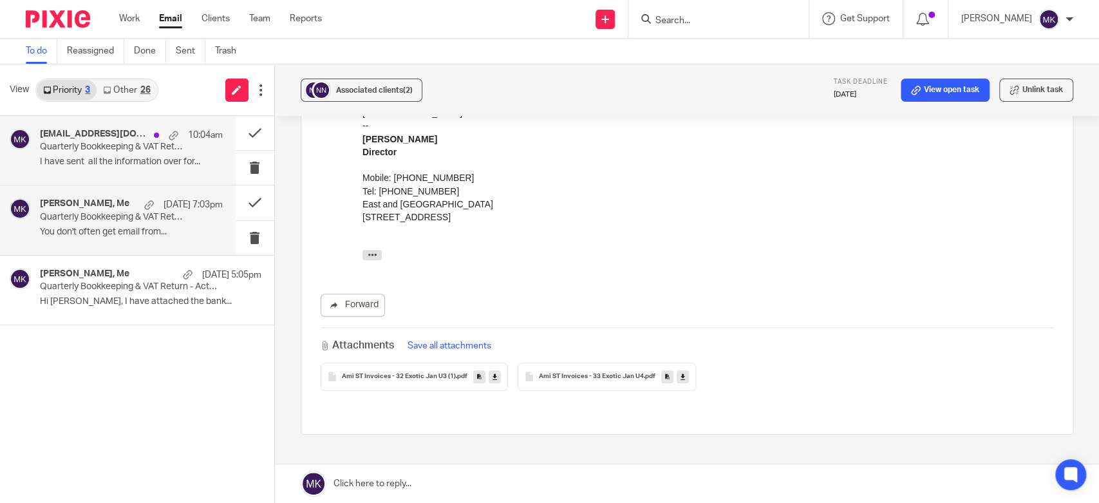
click at [159, 149] on p "Quarterly Bookkeeping & VAT Return - Action Required" at bounding box center [113, 147] width 146 height 11
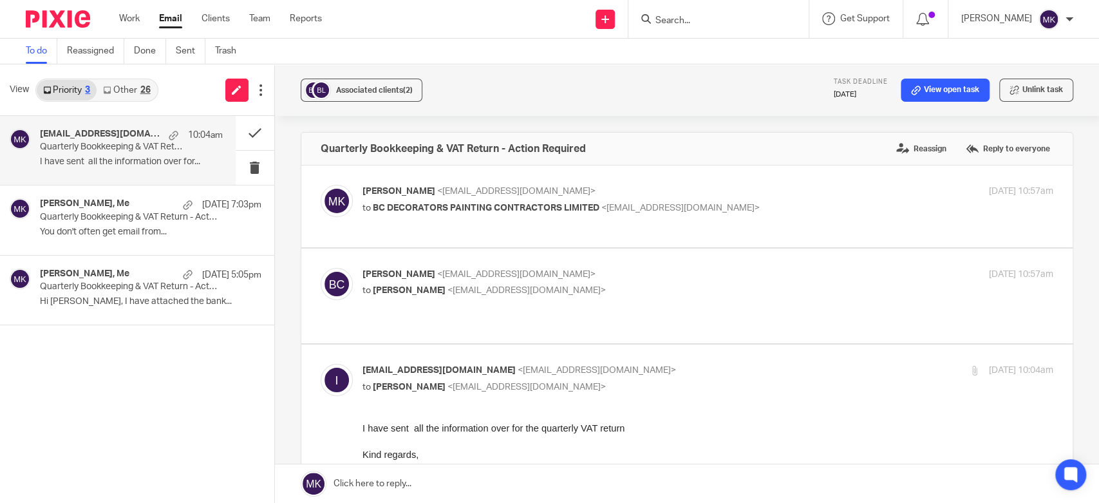
scroll to position [0, 0]
click at [617, 277] on p "Ben Curran <info@bcdecorators.co.uk>" at bounding box center [592, 275] width 461 height 14
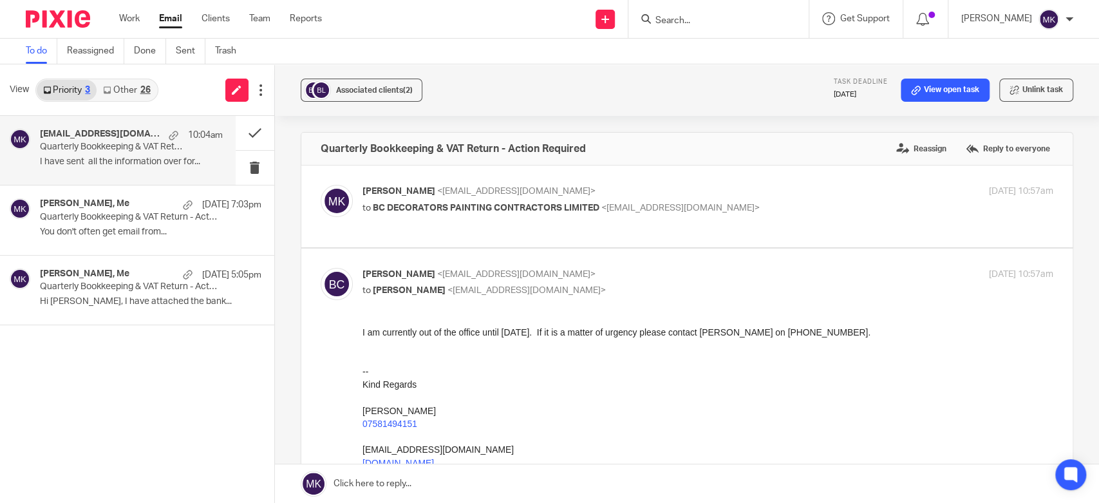
click at [617, 277] on p "Ben Curran <info@bcdecorators.co.uk>" at bounding box center [592, 275] width 461 height 14
checkbox input "false"
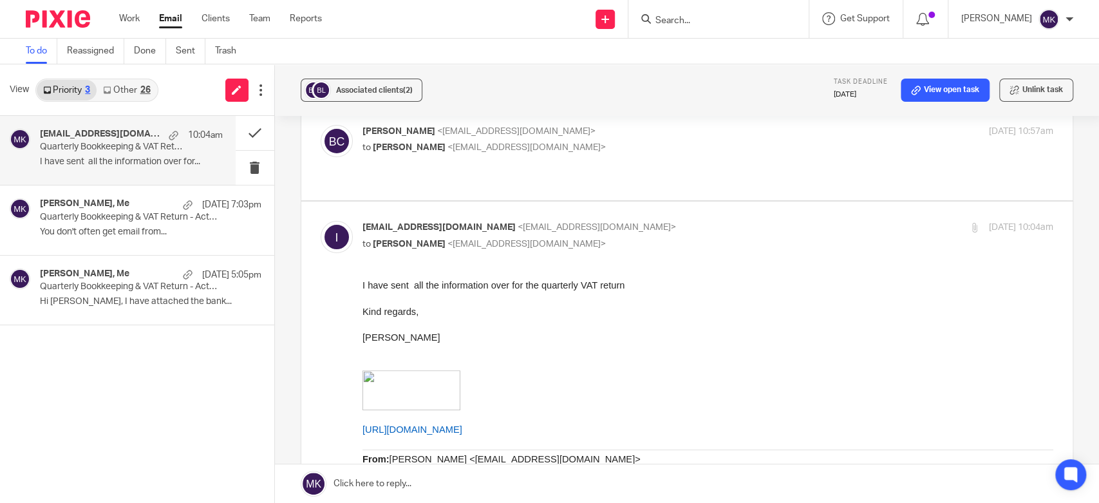
scroll to position [429, 0]
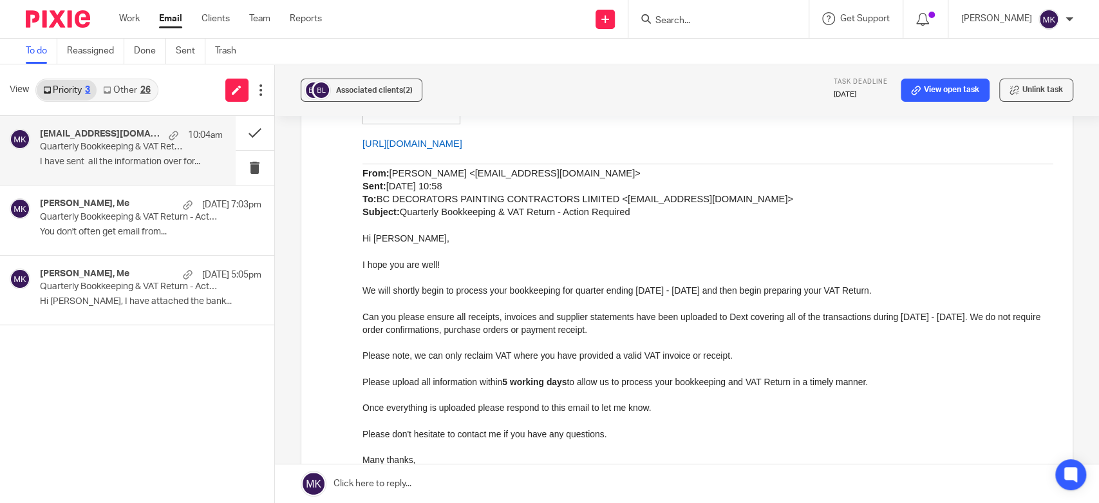
click at [485, 472] on link at bounding box center [687, 483] width 824 height 39
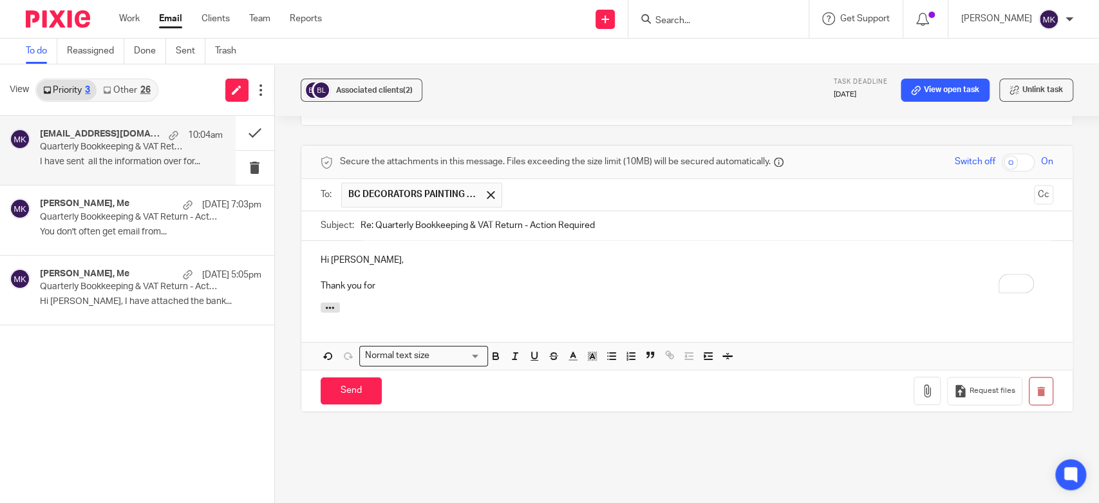
scroll to position [1090, 0]
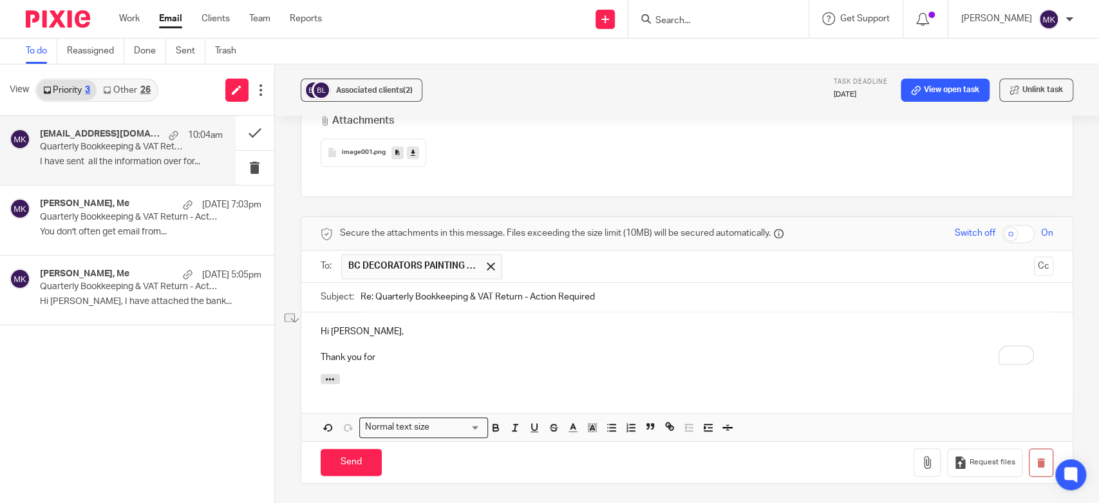
drag, startPoint x: 384, startPoint y: 348, endPoint x: 299, endPoint y: 341, distance: 85.8
click at [301, 341] on div "Secure the attachments in this message. Files exceeding the size limit (10MB) w…" at bounding box center [687, 349] width 772 height 267
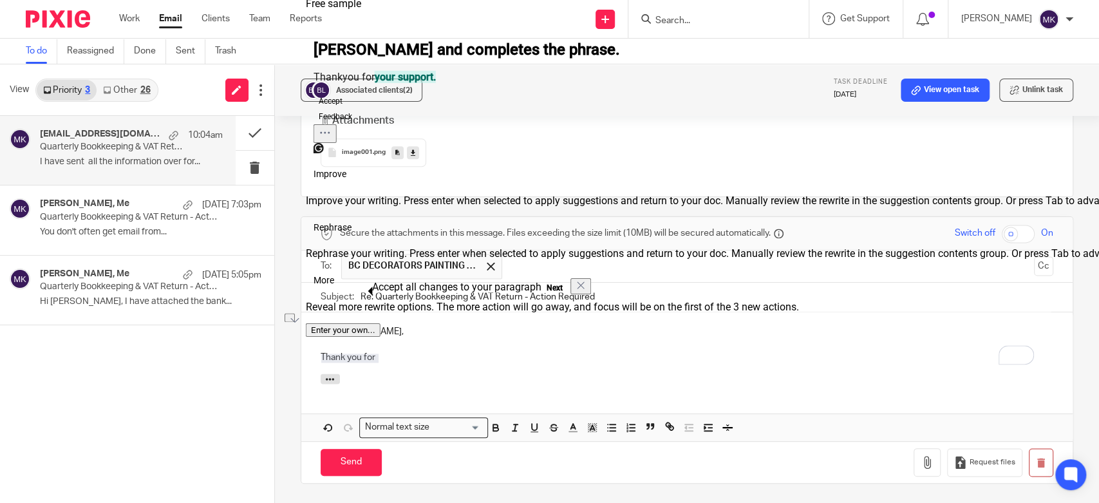
click at [446, 351] on div "Hi Ben, Thank you for" at bounding box center [686, 343] width 771 height 62
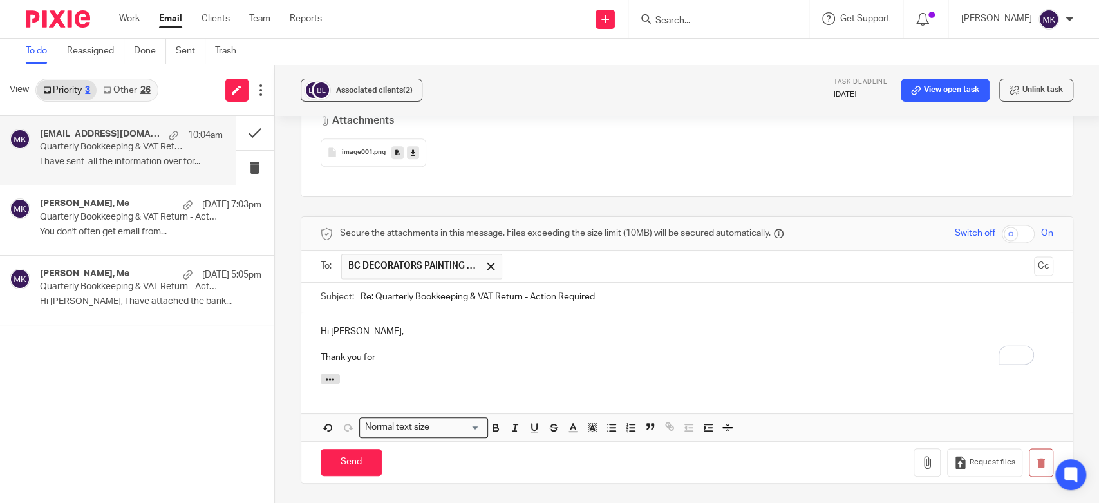
click at [426, 351] on p "Thank you for" at bounding box center [687, 357] width 732 height 13
click at [418, 351] on p "Perfect, Thank you" at bounding box center [687, 357] width 732 height 13
click at [418, 377] on div "Attachments" at bounding box center [686, 386] width 771 height 27
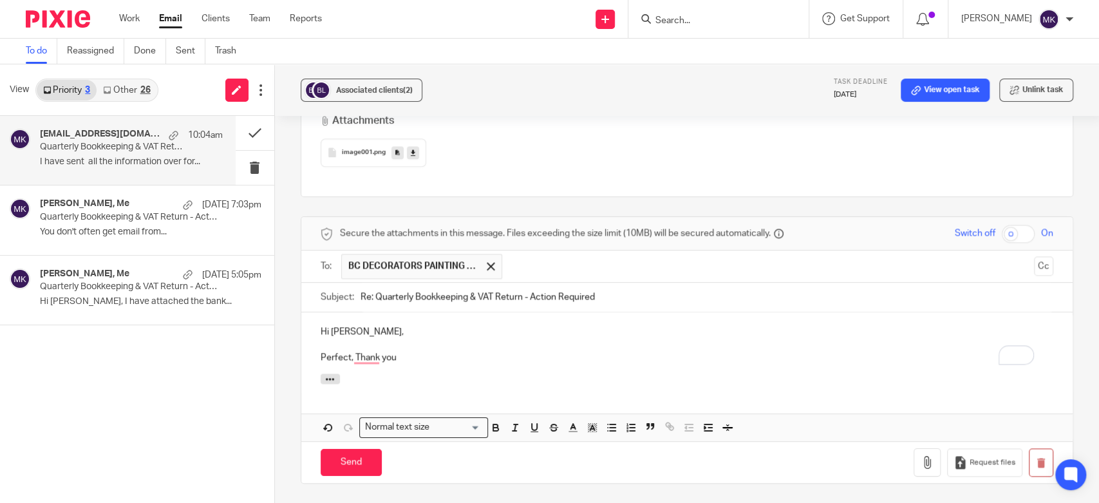
click at [368, 353] on div "Hi Ben, Perfect, Thank you" at bounding box center [686, 343] width 771 height 62
click at [374, 350] on div "Hi Ben, Perfect, Thank you" at bounding box center [686, 343] width 771 height 62
click at [362, 338] on p "To enrich screen reader interactions, please activate Accessibility in Grammarl…" at bounding box center [687, 344] width 732 height 13
click at [360, 350] on div "Hi Ben, Perfect, Thank you" at bounding box center [686, 343] width 771 height 62
click at [366, 351] on p "Perfect, Thank you" at bounding box center [687, 357] width 732 height 13
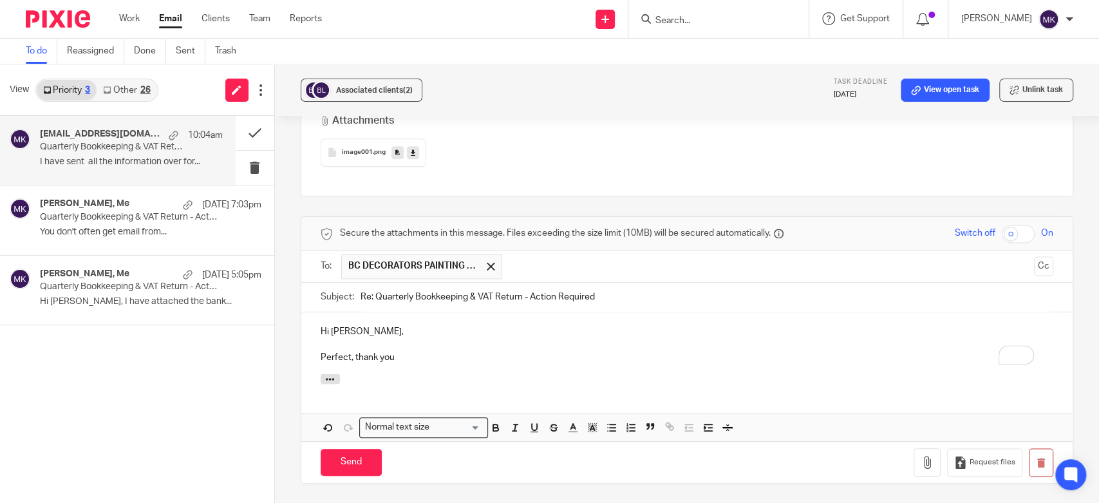
click at [402, 373] on div at bounding box center [686, 380] width 771 height 14
click at [376, 449] on input "Send" at bounding box center [351, 463] width 61 height 28
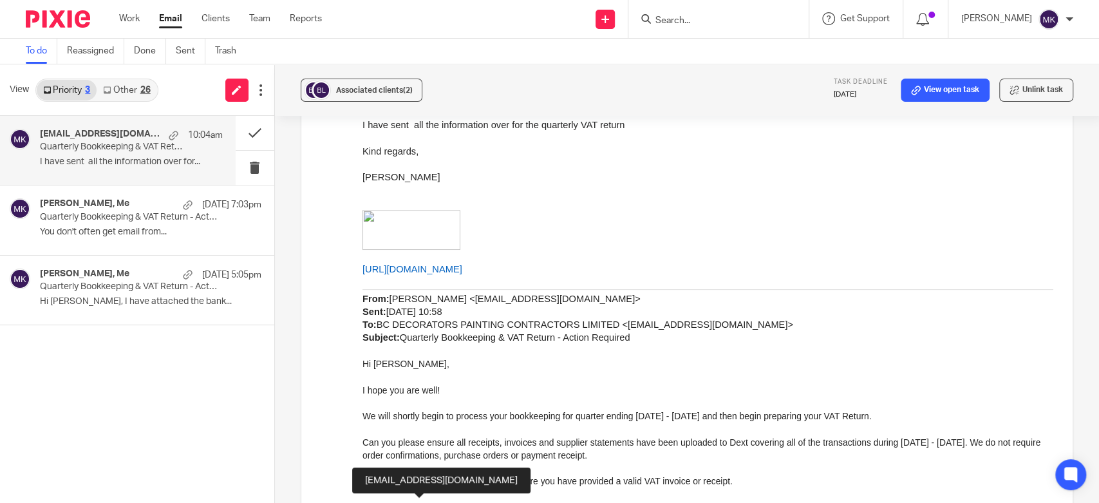
scroll to position [0, 0]
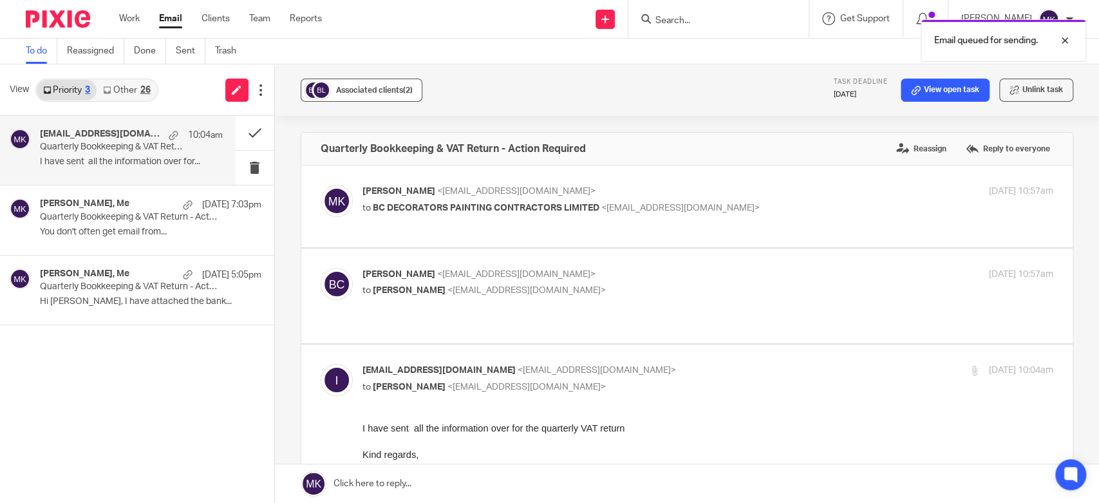
click at [377, 96] on div "Associated clients (2)" at bounding box center [374, 90] width 77 height 13
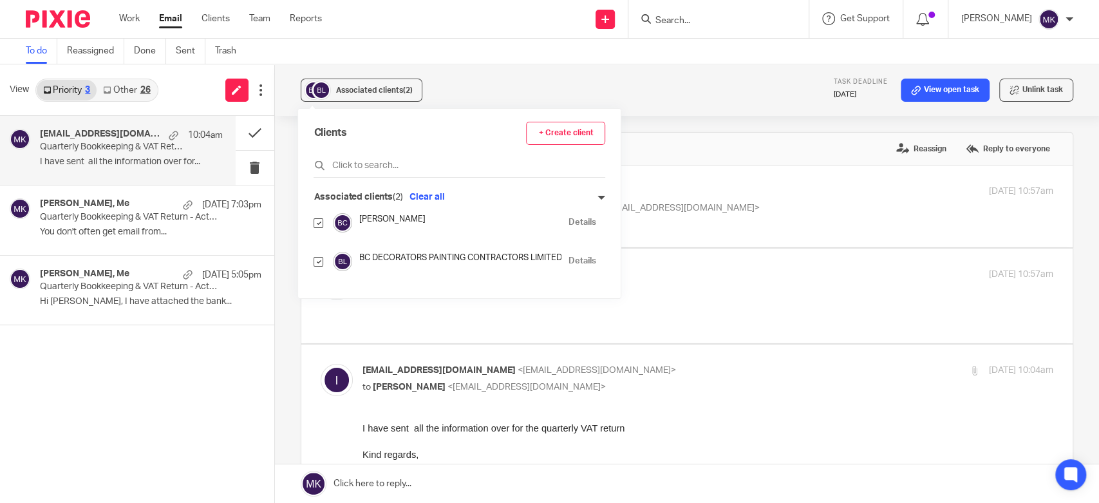
click at [170, 390] on div "info@bcdecorators.co.uk, Ben Curran, Me 10:04am Quarterly Bookkeeping & VAT Ret…" at bounding box center [137, 309] width 274 height 387
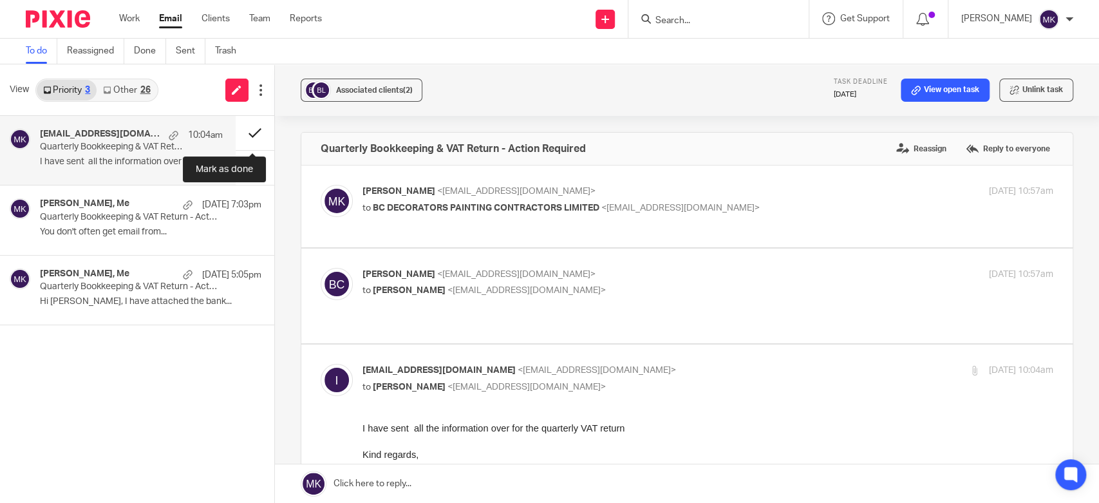
click at [250, 126] on button at bounding box center [255, 133] width 39 height 34
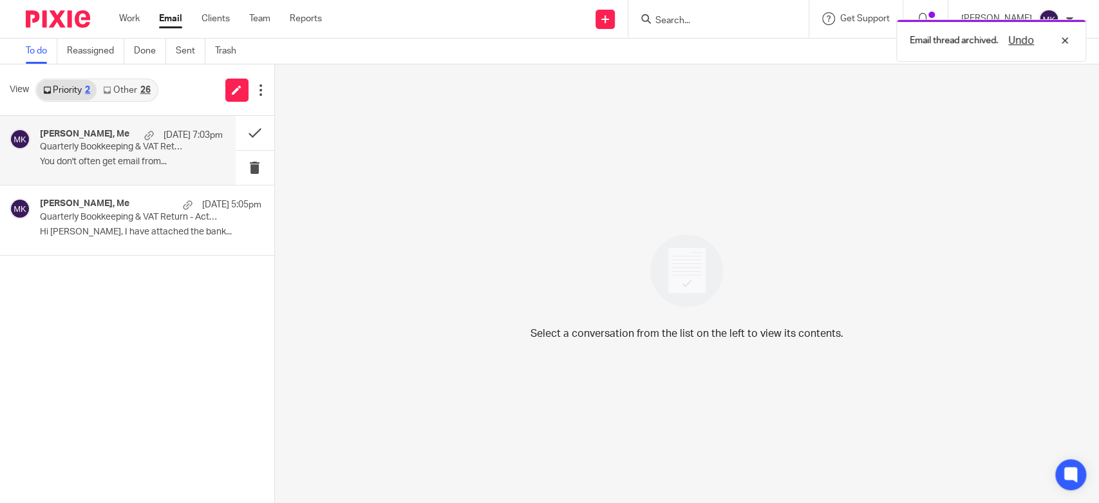
click at [126, 160] on p "You don't often get email from..." at bounding box center [131, 161] width 183 height 11
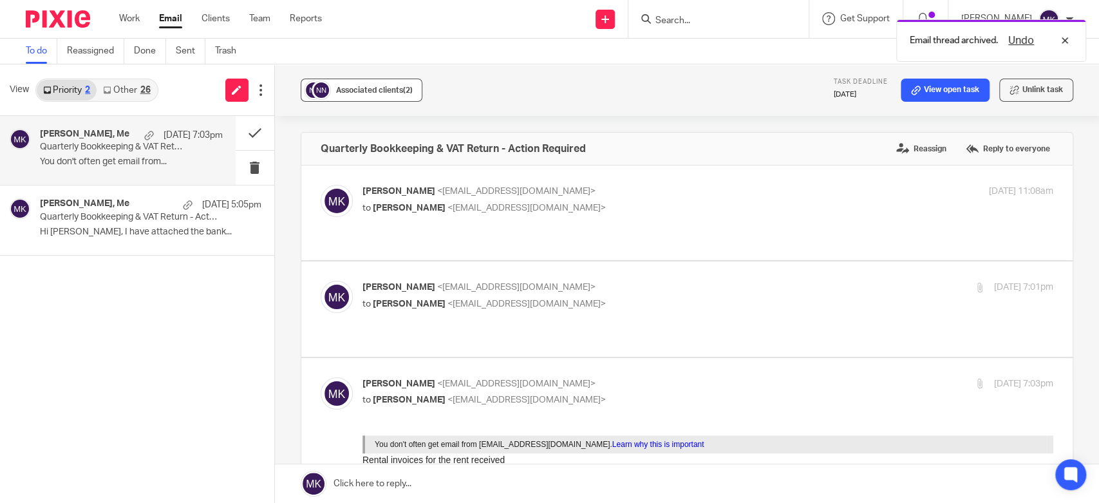
click at [382, 94] on div "Associated clients (2)" at bounding box center [374, 90] width 77 height 13
click at [227, 353] on div "Musa Khan, Me 9 Aug 7:03pm Quarterly Bookkeeping & VAT Return - Action Required…" at bounding box center [137, 309] width 274 height 387
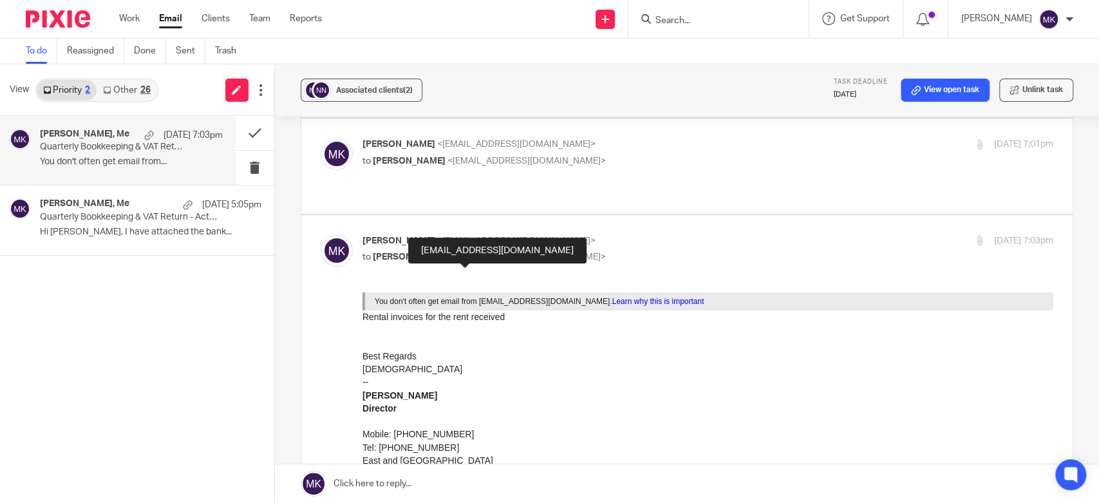
scroll to position [71, 0]
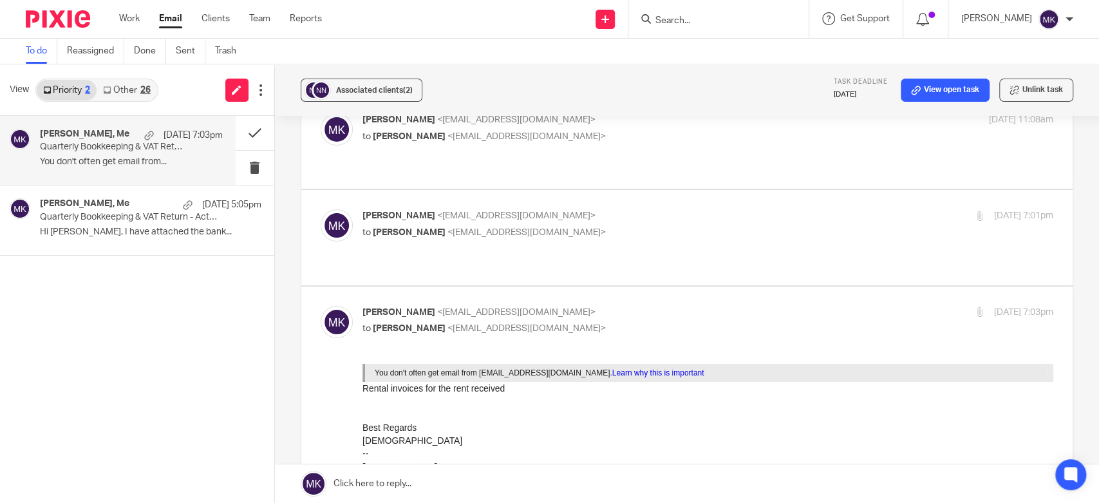
click at [551, 190] on label at bounding box center [686, 237] width 771 height 95
click at [321, 209] on input "checkbox" at bounding box center [320, 209] width 1 height 1
checkbox input "true"
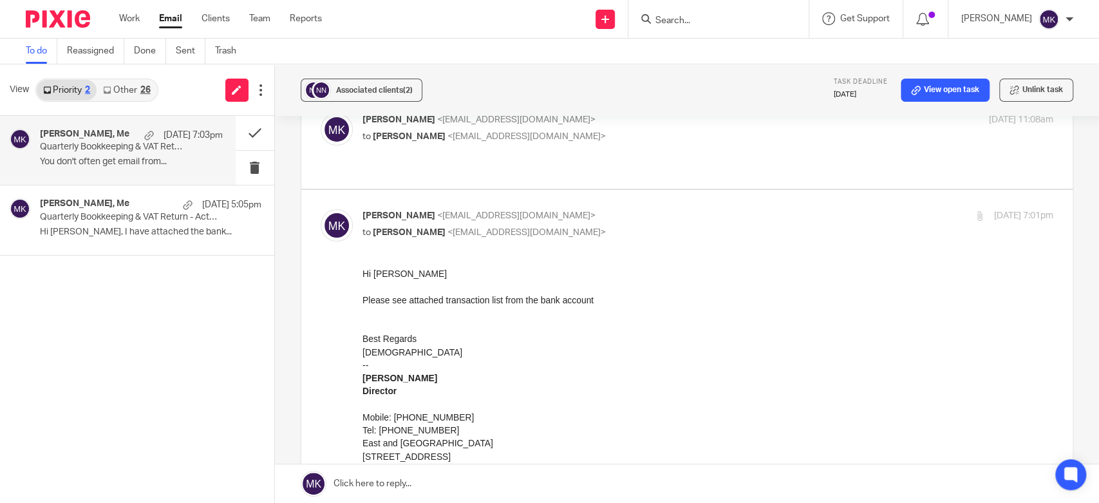
scroll to position [0, 0]
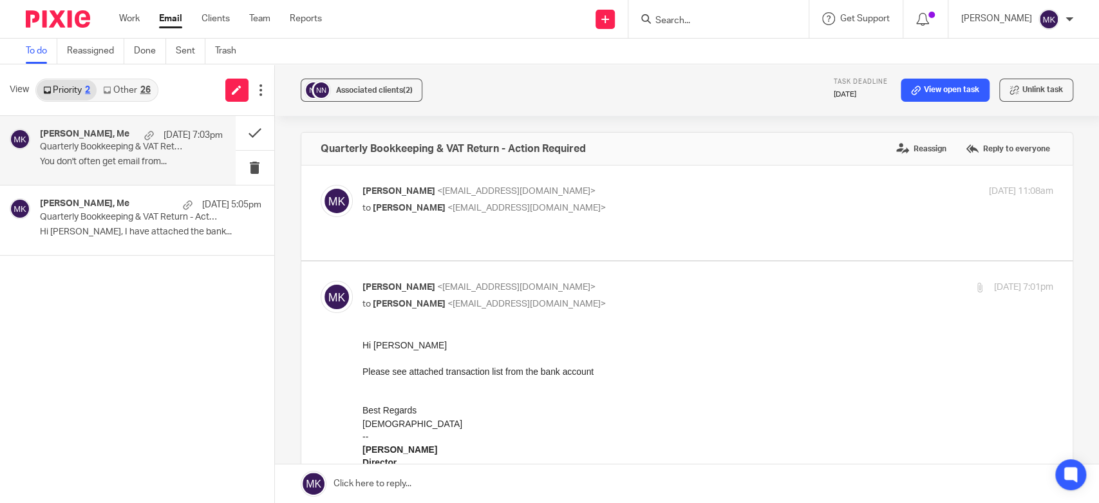
click at [602, 181] on label at bounding box center [686, 212] width 771 height 95
click at [321, 184] on input "checkbox" at bounding box center [320, 184] width 1 height 1
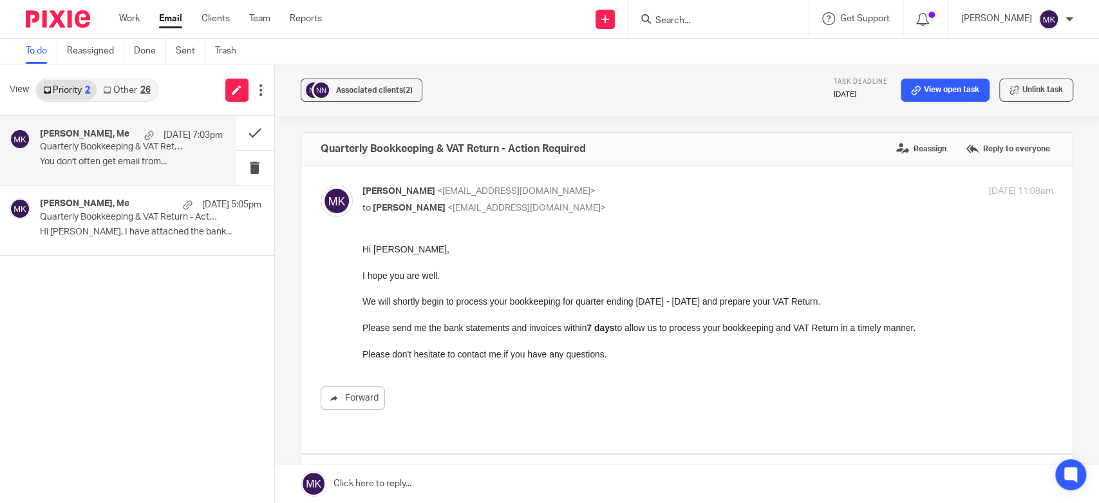
click at [602, 181] on label at bounding box center [686, 309] width 771 height 288
click at [321, 184] on input "checkbox" at bounding box center [320, 184] width 1 height 1
checkbox input "false"
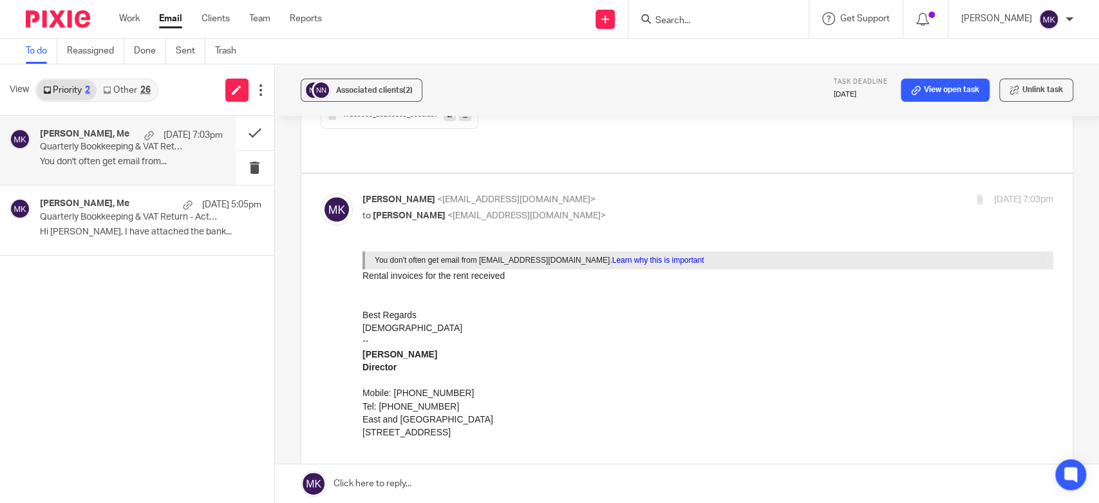
scroll to position [429, 0]
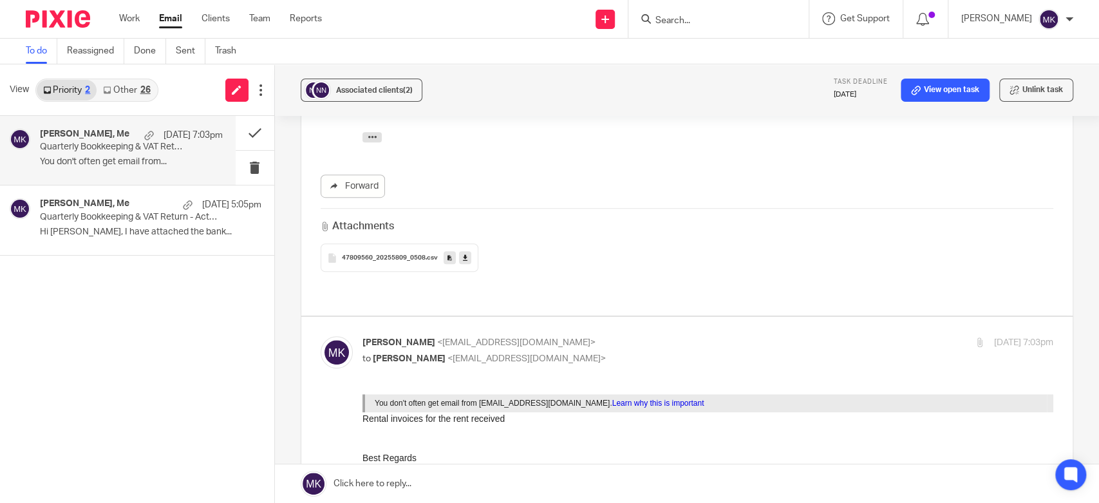
click at [129, 88] on link "Other 26" at bounding box center [127, 90] width 60 height 21
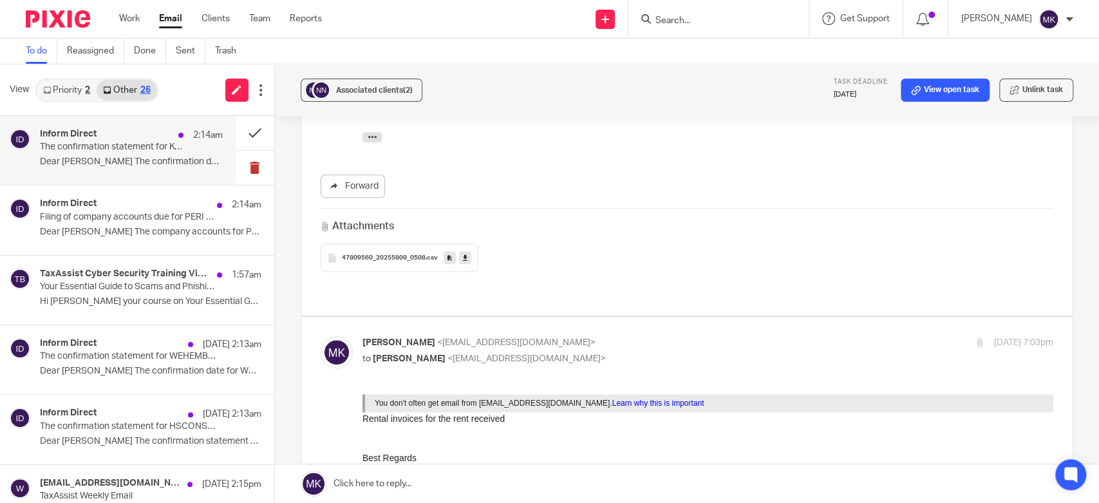
scroll to position [350, 0]
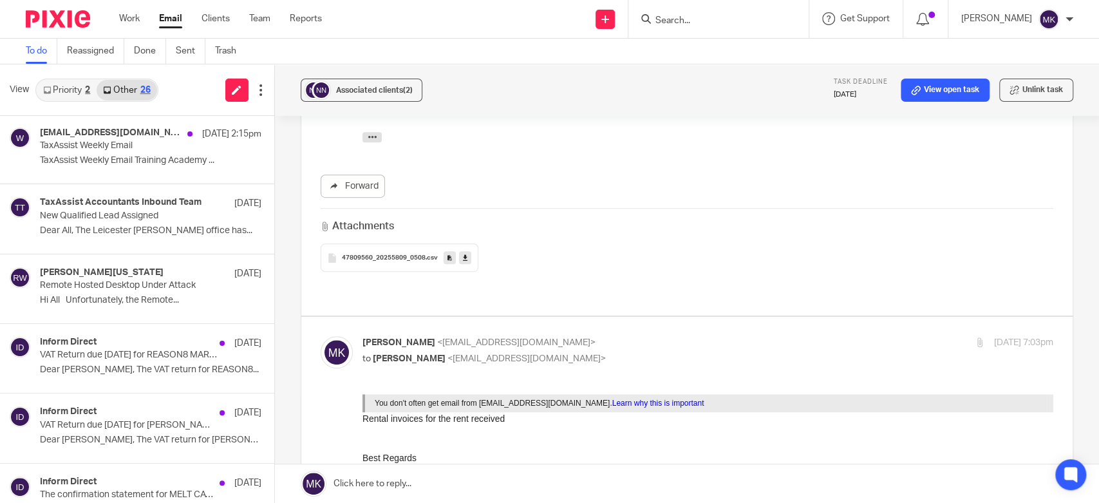
click at [71, 91] on link "Priority 2" at bounding box center [67, 90] width 60 height 21
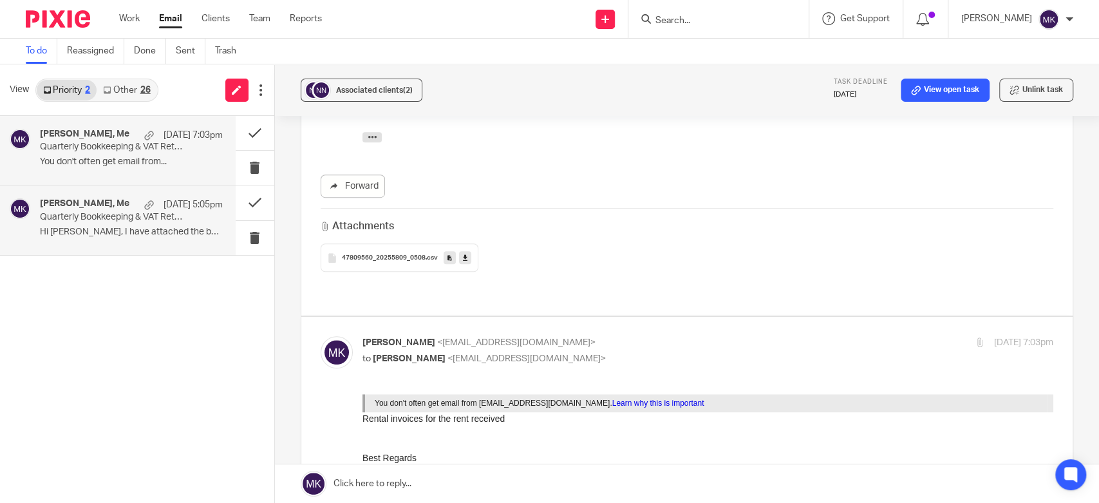
click at [177, 239] on div "Mohsin Chaudhry, Me 9 Aug 5:05pm Quarterly Bookkeeping & VAT Return - Action Re…" at bounding box center [131, 219] width 183 height 43
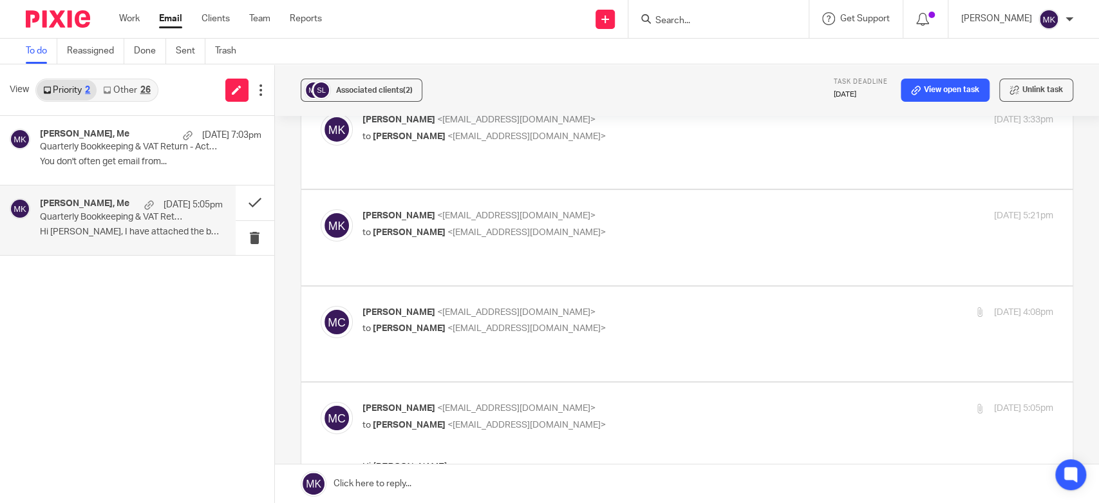
scroll to position [143, 0]
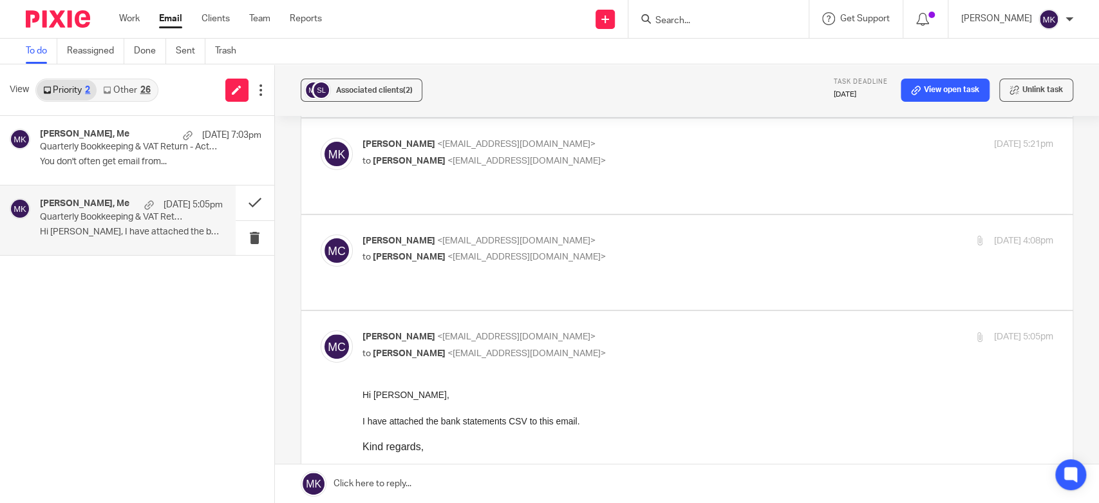
click at [721, 250] on p "to Moiz Khatri <moizkhatri@taxassist.co.uk>" at bounding box center [592, 257] width 461 height 14
checkbox input "true"
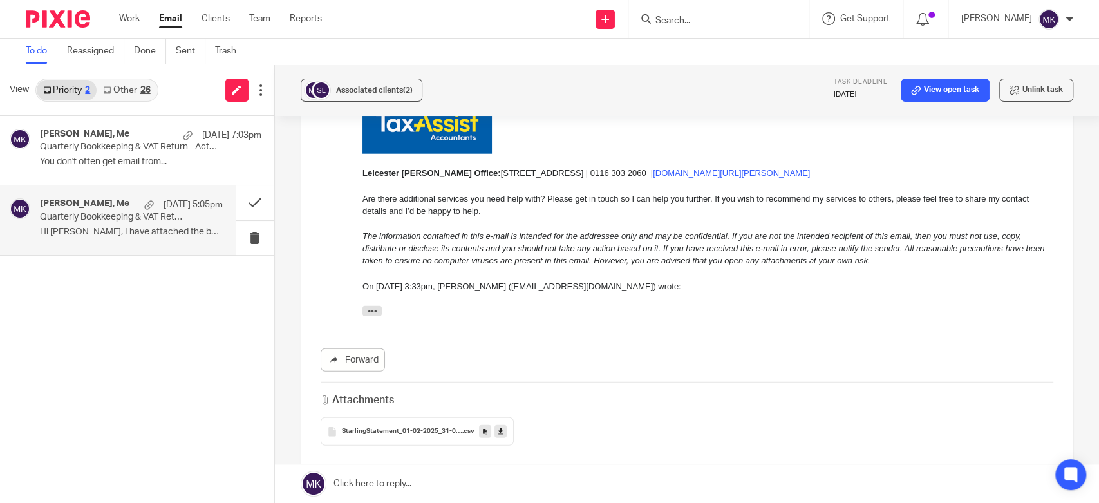
scroll to position [2329, 0]
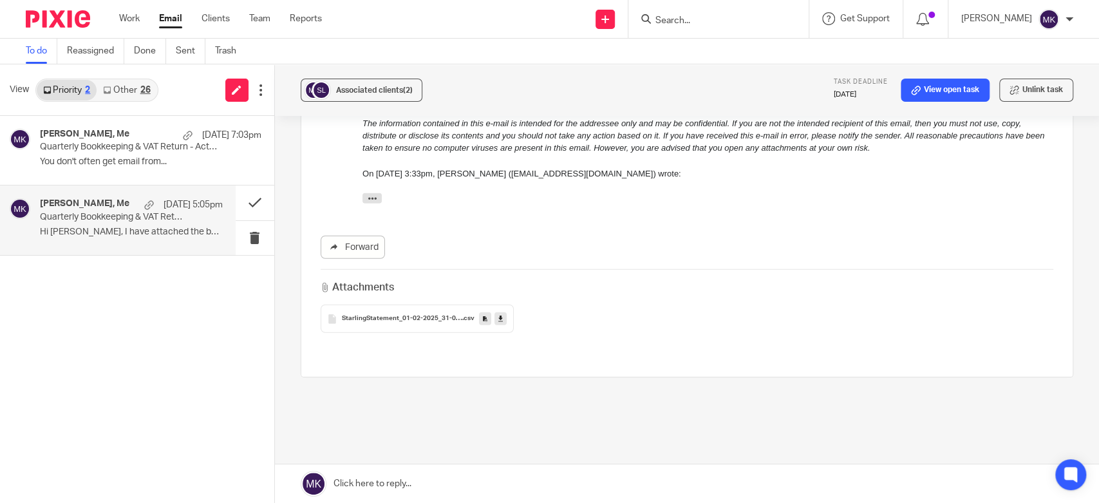
click at [499, 314] on icon at bounding box center [500, 319] width 5 height 10
click at [500, 312] on link at bounding box center [500, 318] width 12 height 13
drag, startPoint x: 5, startPoint y: 77, endPoint x: 835, endPoint y: 395, distance: 889.0
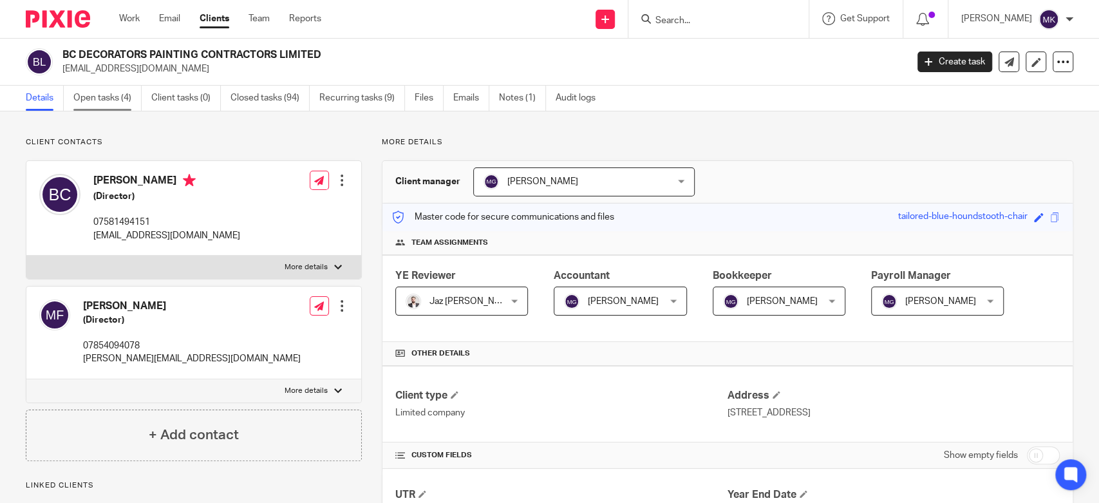
click at [115, 94] on link "Open tasks (4)" at bounding box center [107, 98] width 68 height 25
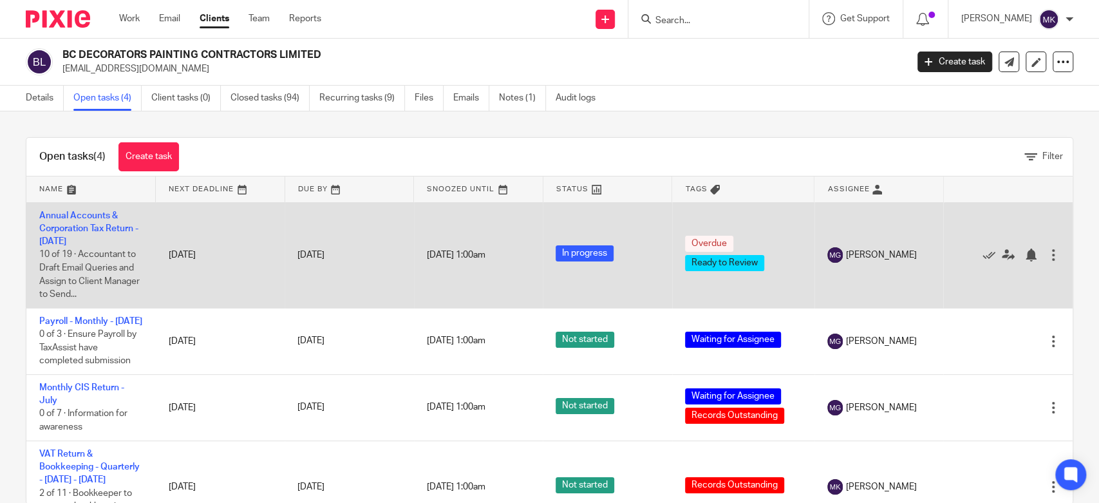
scroll to position [57, 0]
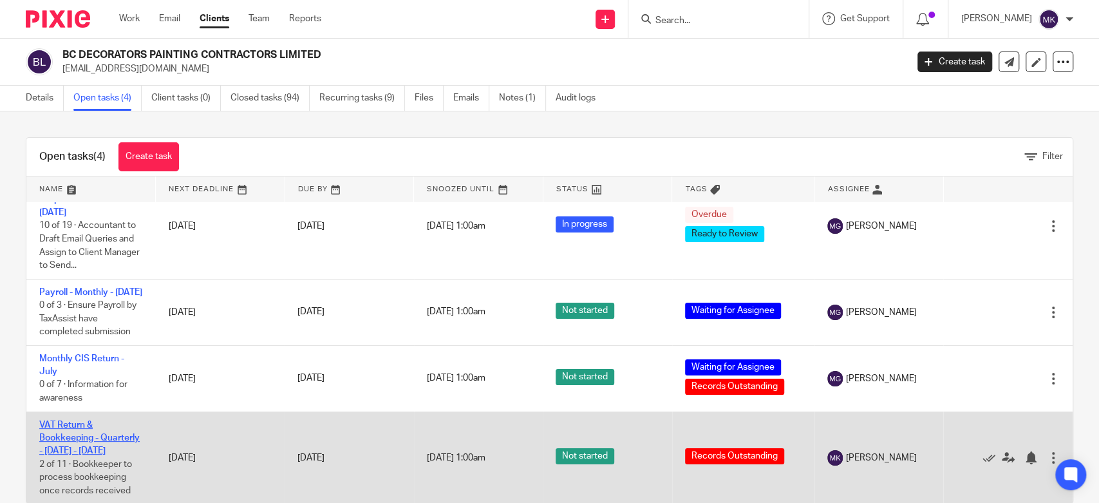
click at [89, 422] on link "VAT Return & Bookkeeping - Quarterly - [DATE] - [DATE]" at bounding box center [89, 437] width 100 height 35
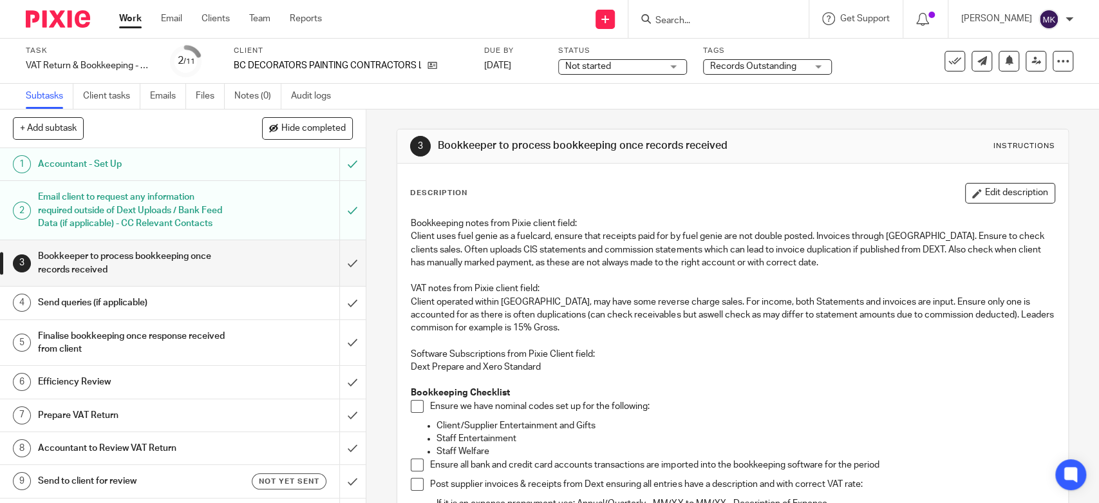
click at [790, 68] on span "Records Outstanding" at bounding box center [753, 66] width 86 height 9
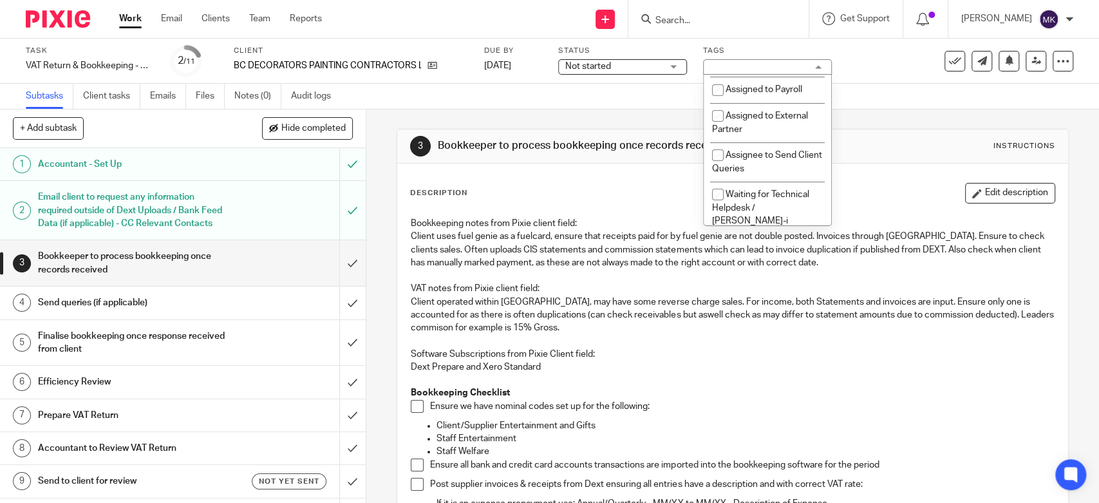
scroll to position [143, 0]
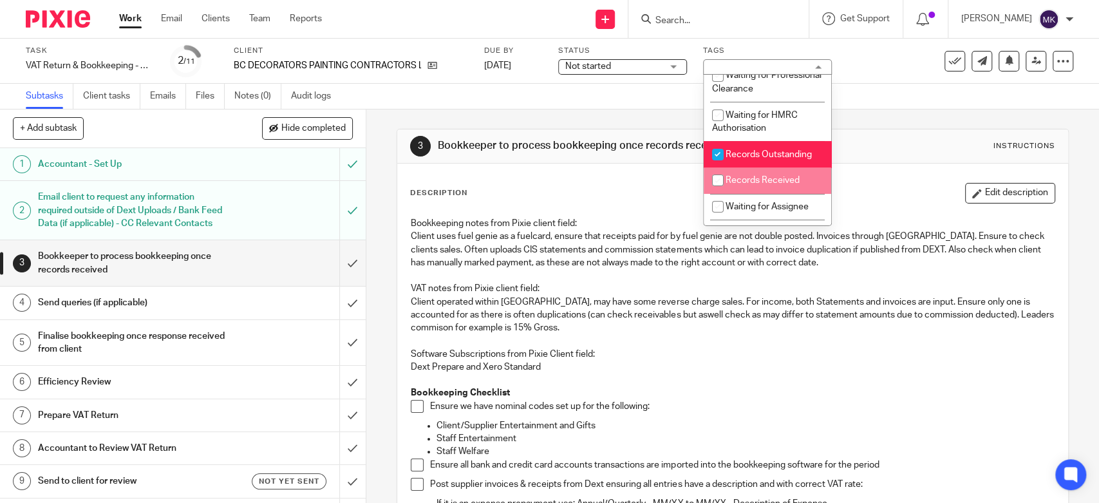
click at [759, 185] on span "Records Received" at bounding box center [762, 180] width 74 height 9
checkbox input "true"
click at [764, 159] on span "Records Outstanding" at bounding box center [768, 154] width 86 height 9
checkbox input "false"
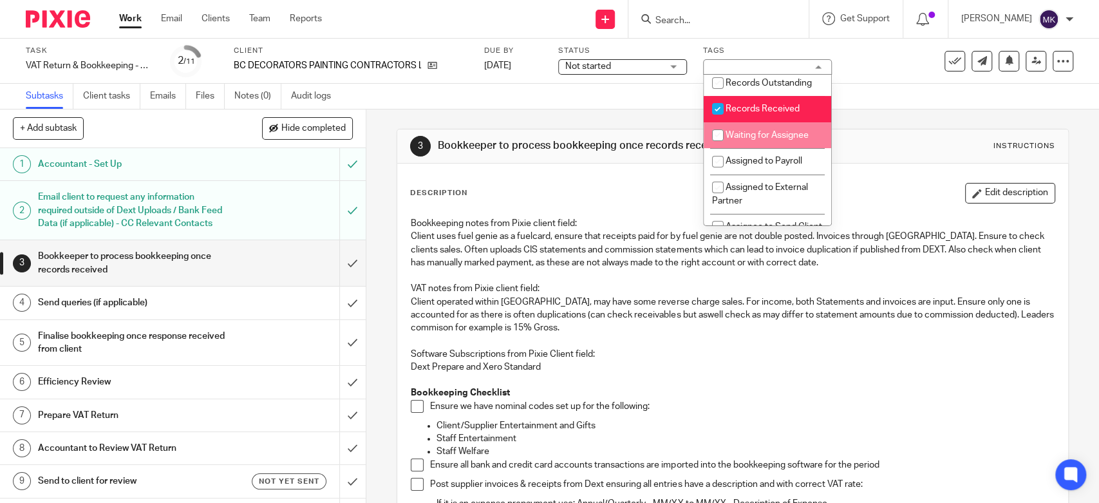
click at [769, 142] on li "Waiting for Assignee" at bounding box center [766, 135] width 127 height 26
checkbox input "true"
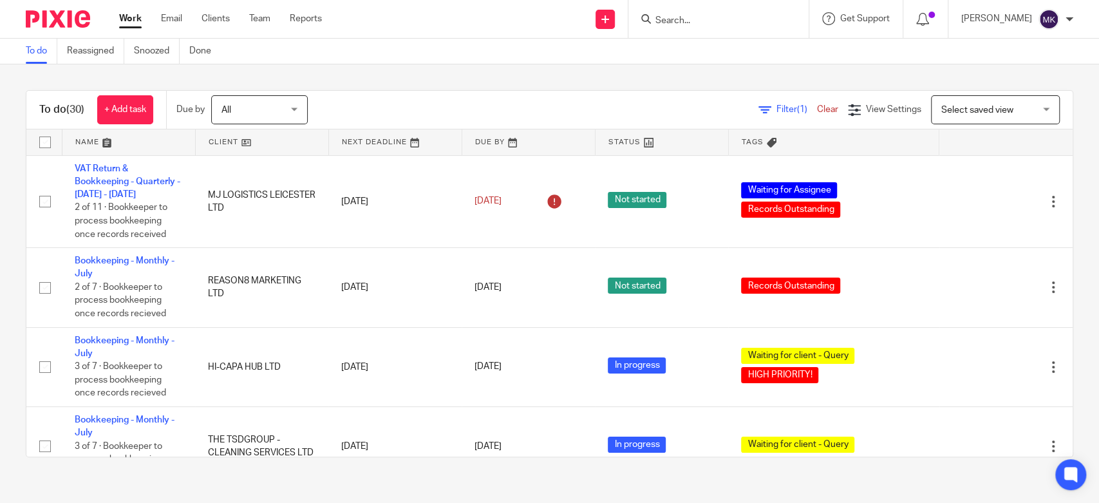
scroll to position [214, 0]
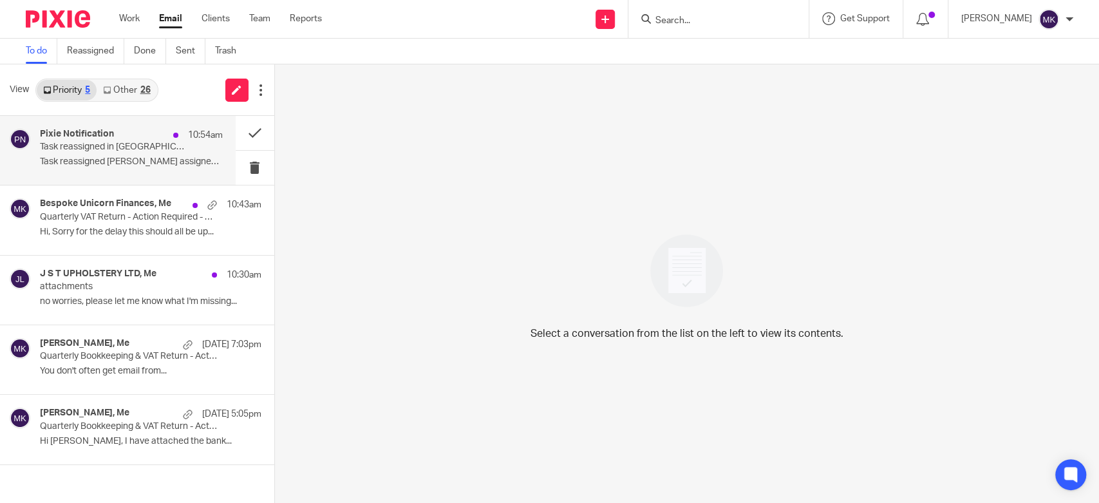
click at [153, 163] on p "Task reassigned [PERSON_NAME] assigned you the..." at bounding box center [131, 161] width 183 height 11
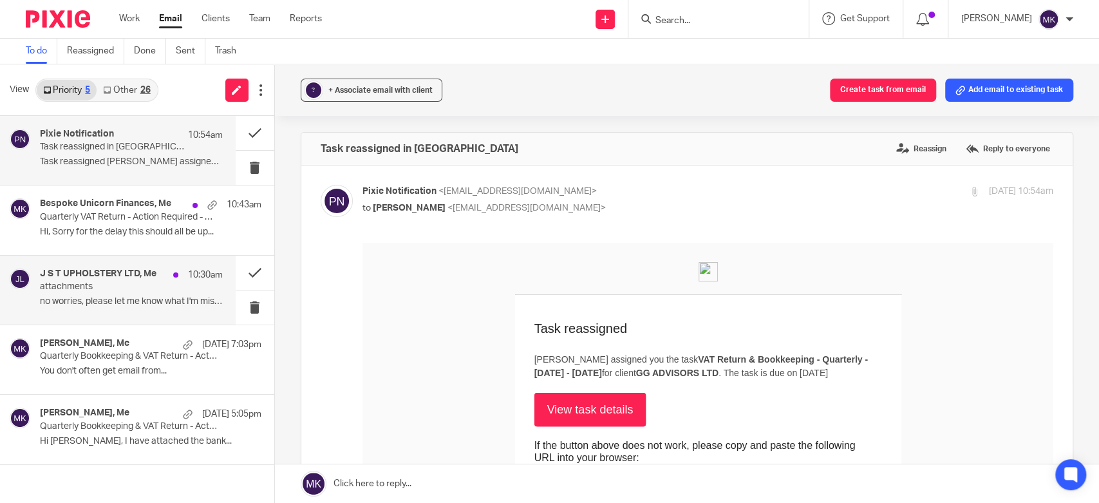
click at [172, 310] on div "J S T UPHOLSTERY LTD, Me 10:30am attachments no worries, please let me know wha…" at bounding box center [131, 289] width 183 height 43
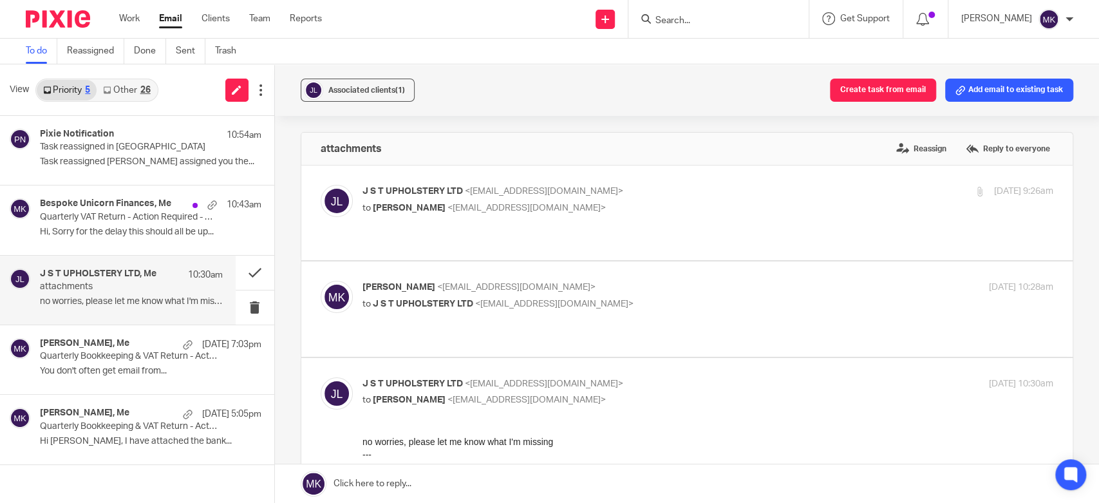
scroll to position [71, 0]
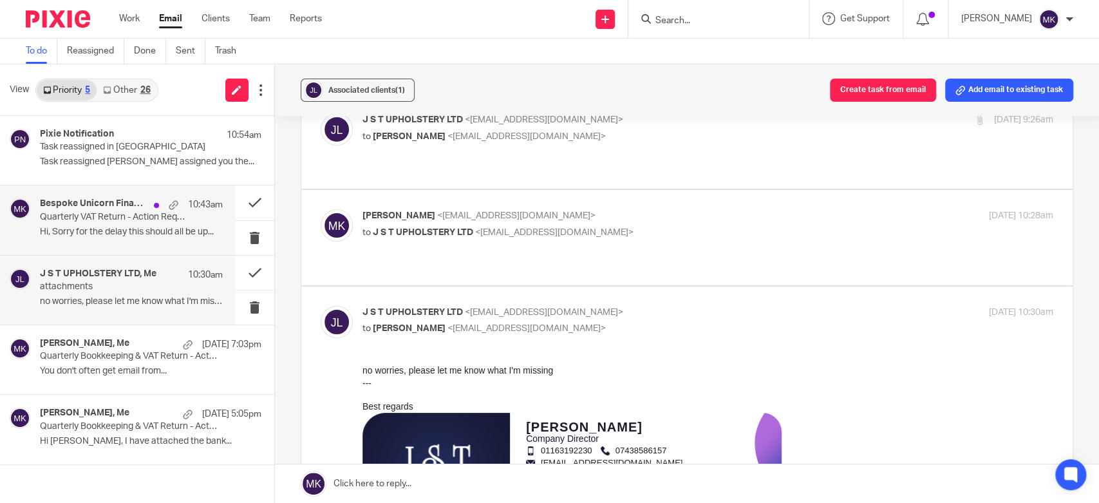
click at [151, 242] on div "Bespoke Unicorn Finances, Me 10:43am Quarterly VAT Return - Action Required - P…" at bounding box center [118, 219] width 236 height 69
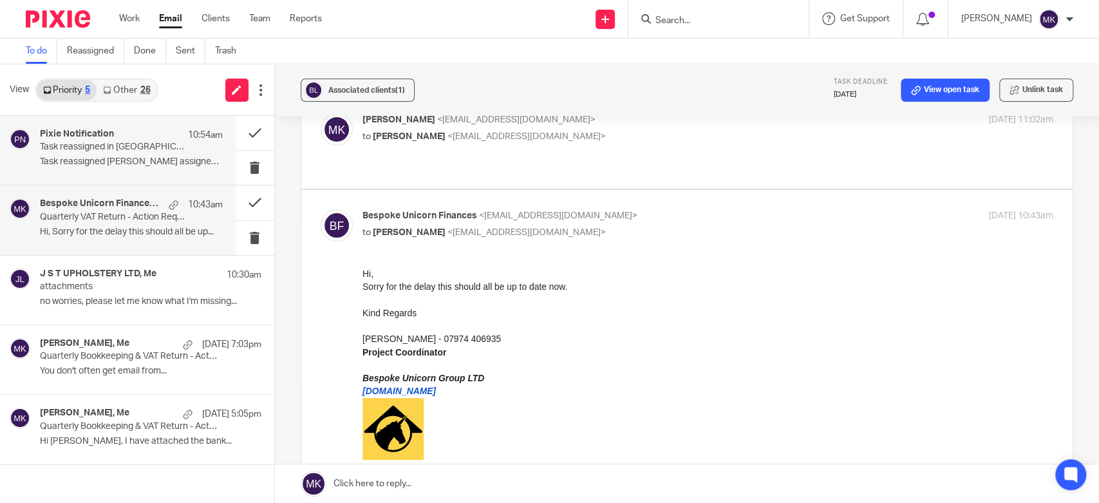
click at [155, 169] on div "Pixie Notification 10:54am Task reassigned in Pixie Task reassigned Mason Grave…" at bounding box center [131, 150] width 183 height 43
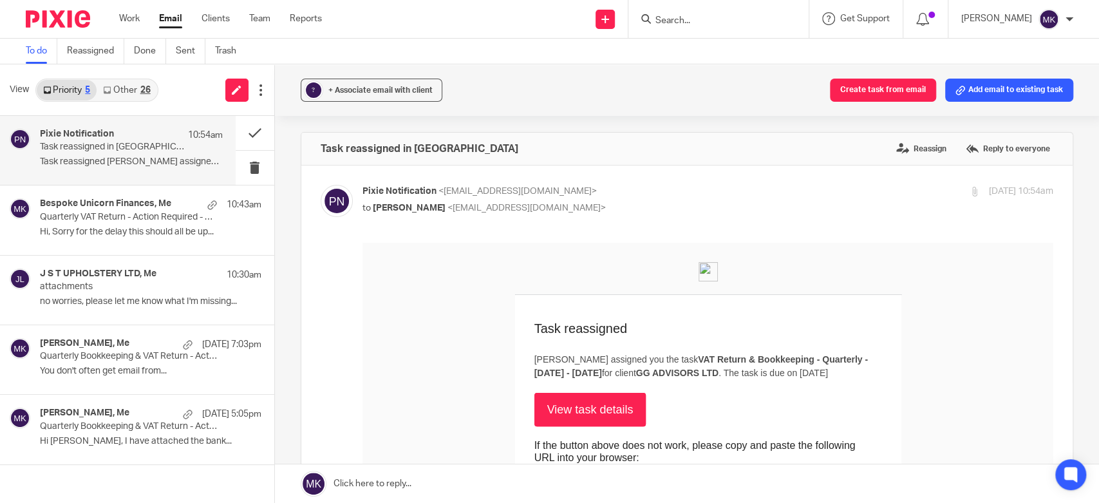
scroll to position [0, 0]
click at [75, 451] on div "Mohsin Chaudhry, Me 9 Aug 5:05pm Quarterly Bookkeeping & VAT Return - Action Re…" at bounding box center [131, 428] width 183 height 43
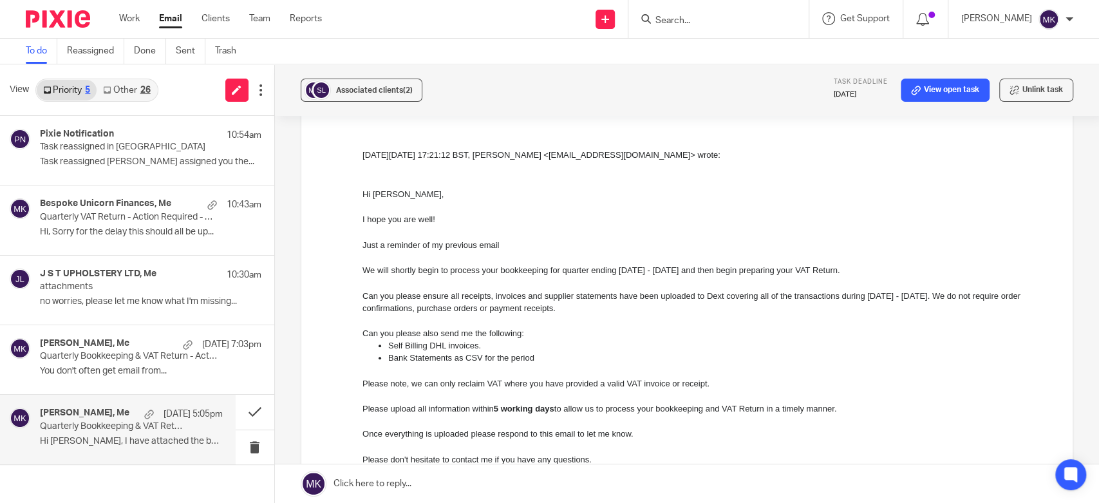
scroll to position [1215, 0]
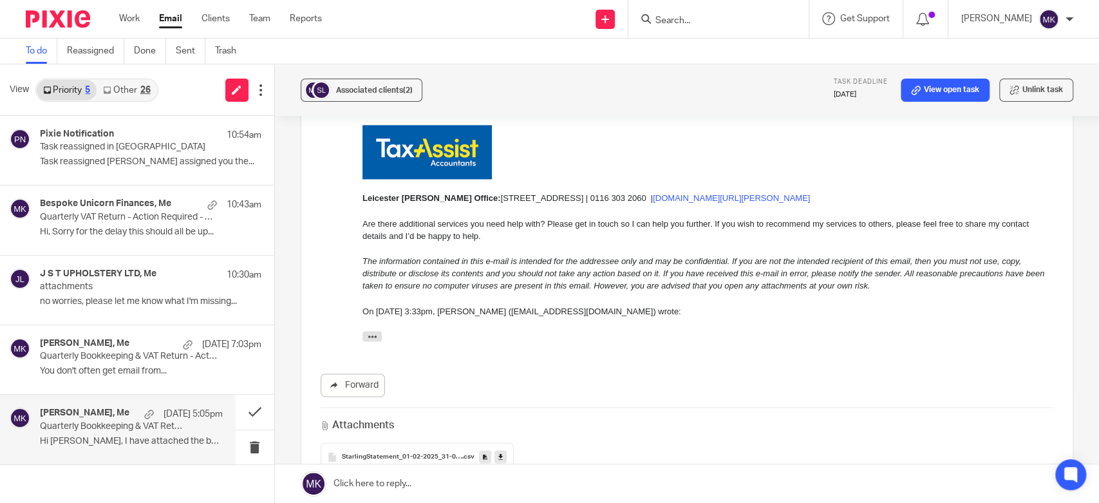
click at [498, 452] on icon at bounding box center [500, 457] width 5 height 10
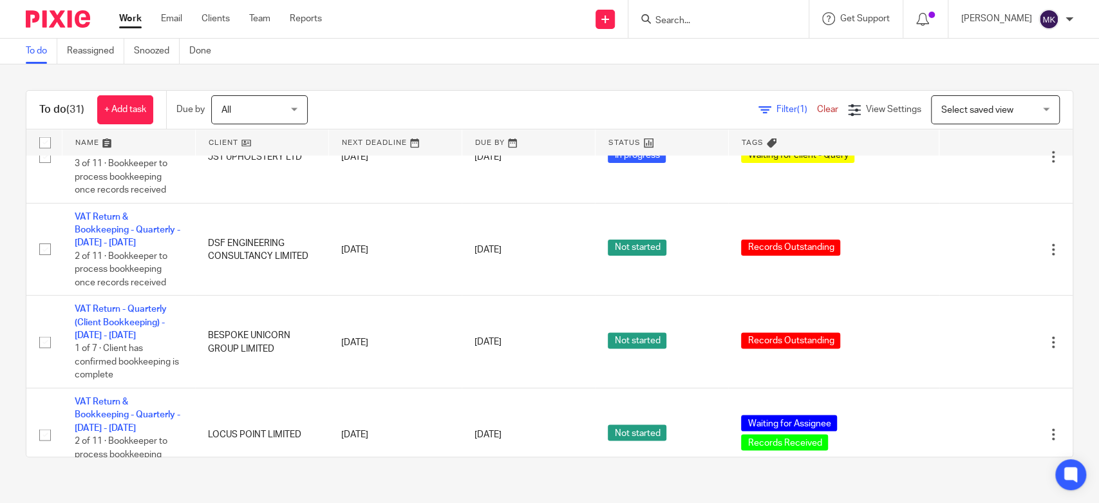
scroll to position [1716, 0]
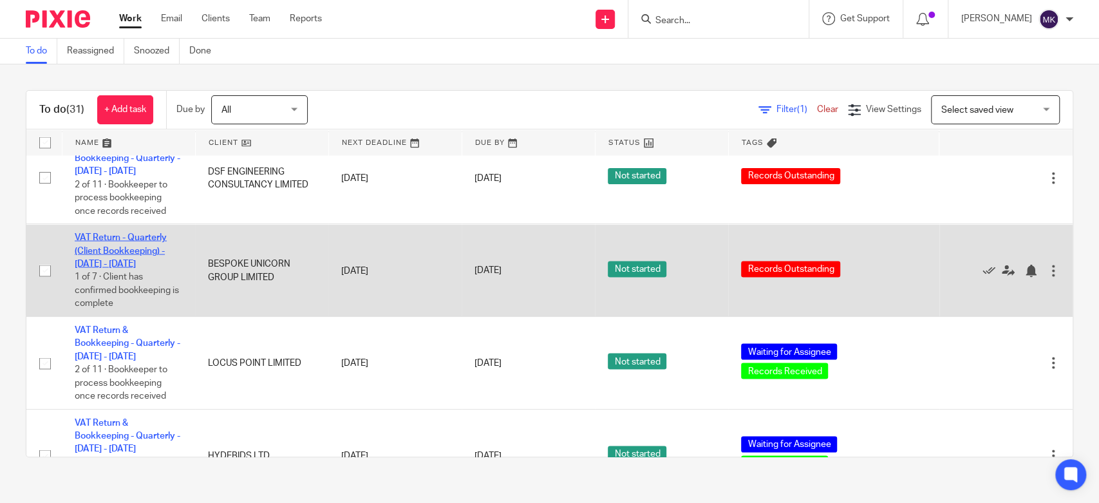
click at [133, 254] on link "VAT Return - Quarterly (Client Bookkeeping) - [DATE] - [DATE]" at bounding box center [121, 249] width 92 height 35
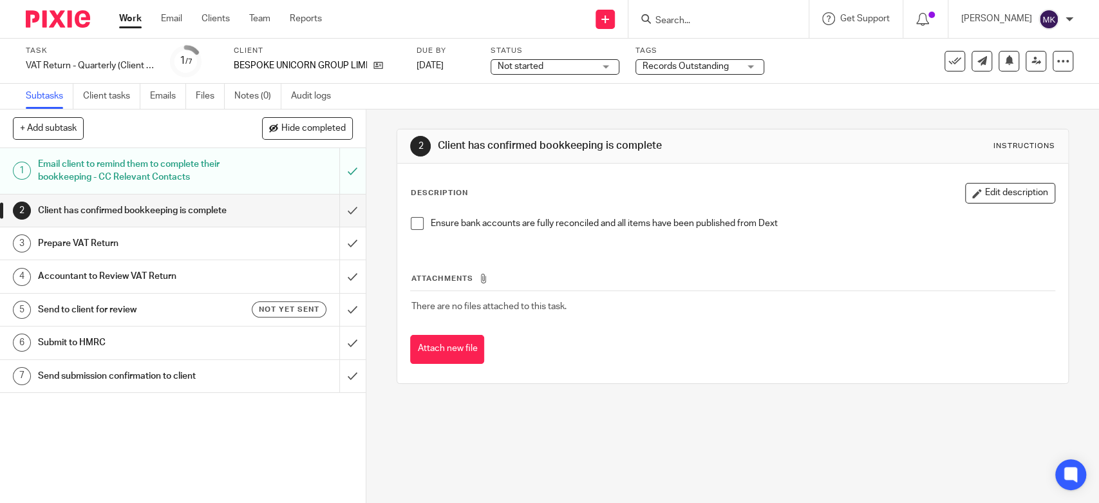
click at [699, 63] on span "Records Outstanding" at bounding box center [685, 66] width 86 height 9
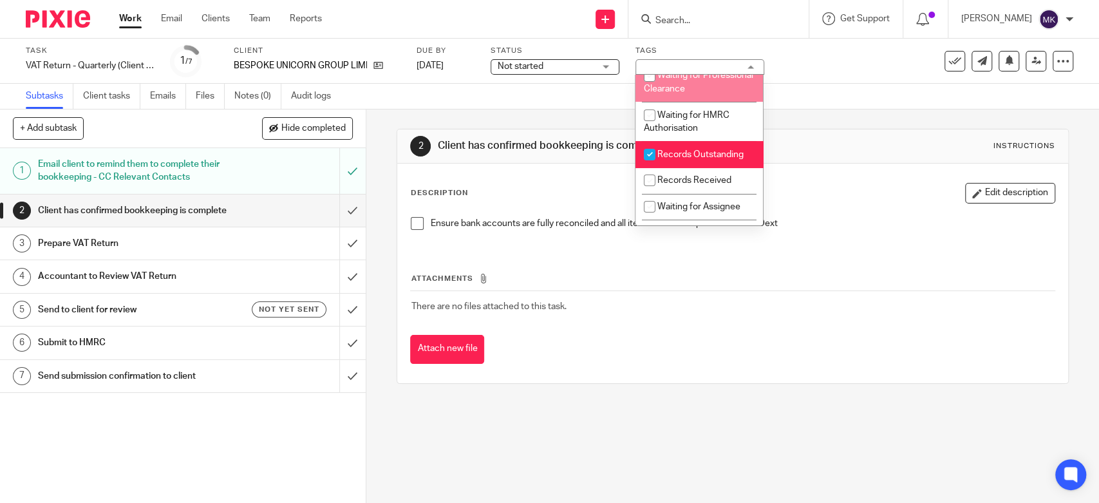
scroll to position [214, 0]
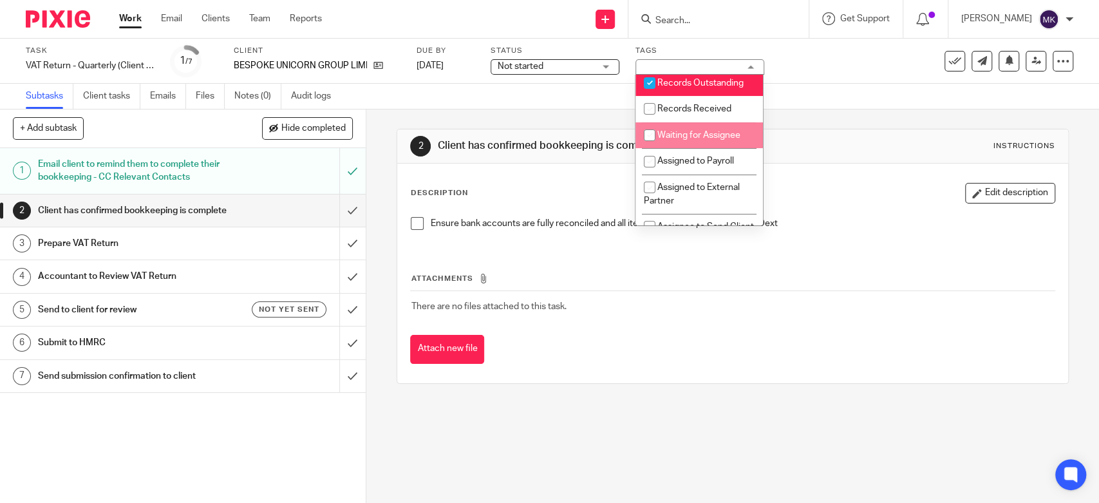
click at [694, 142] on li "Waiting for Assignee" at bounding box center [698, 135] width 127 height 26
checkbox input "true"
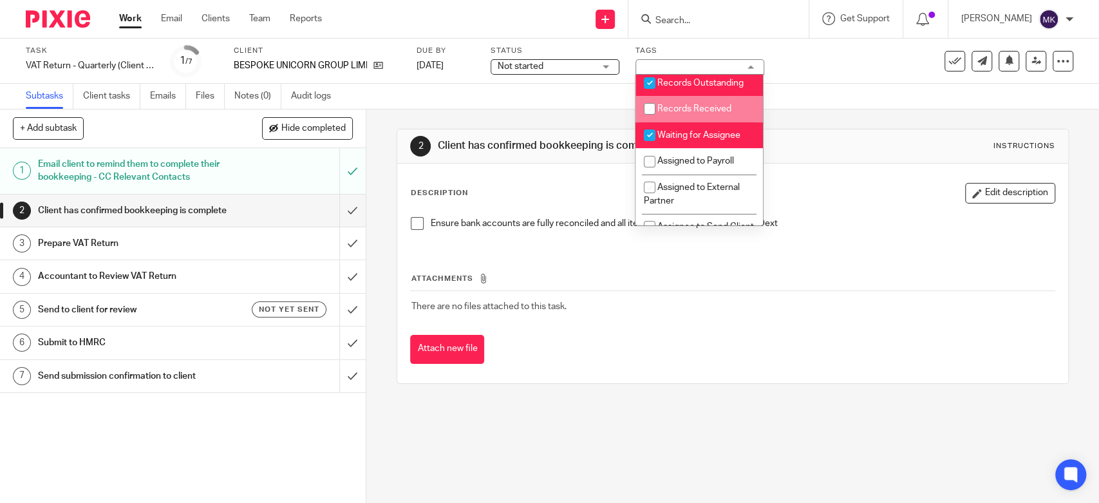
click at [697, 122] on li "Records Received" at bounding box center [698, 109] width 127 height 26
checkbox input "true"
click at [709, 88] on li "Records Outstanding" at bounding box center [698, 83] width 127 height 26
checkbox input "false"
click at [533, 95] on div "Subtasks Client tasks Emails Files Notes (0) Audit logs" at bounding box center [549, 97] width 1099 height 26
